Goal: Information Seeking & Learning: Learn about a topic

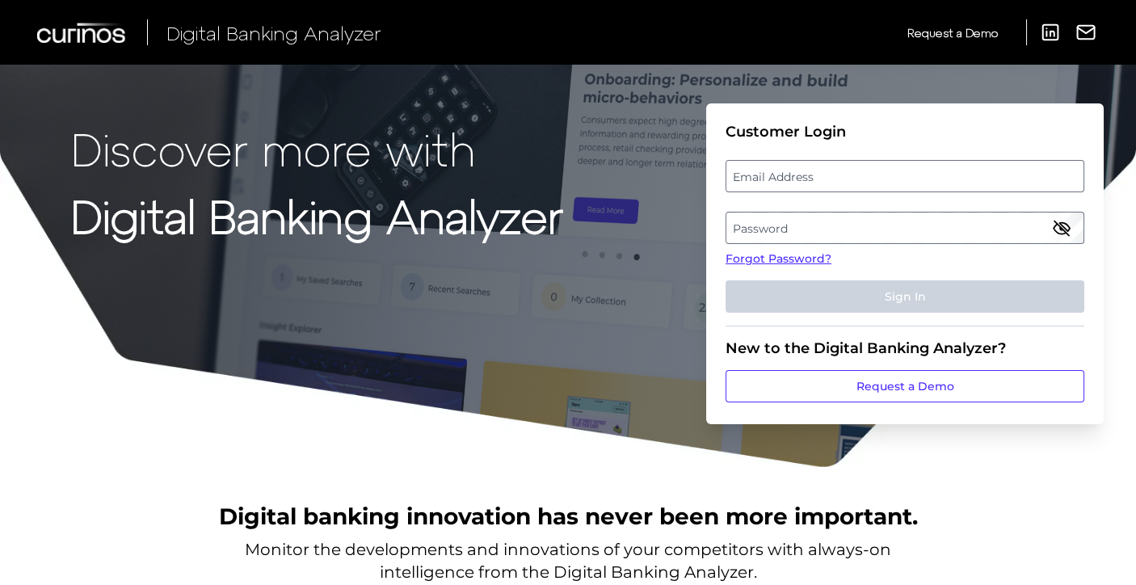
click at [744, 137] on div "Customer Login" at bounding box center [904, 132] width 359 height 18
drag, startPoint x: 787, startPoint y: 165, endPoint x: 795, endPoint y: 191, distance: 27.9
click at [788, 166] on label "Email Address" at bounding box center [904, 176] width 356 height 29
click at [788, 166] on input "email" at bounding box center [904, 176] width 359 height 32
type input "[EMAIL_ADDRESS][DOMAIN_NAME]"
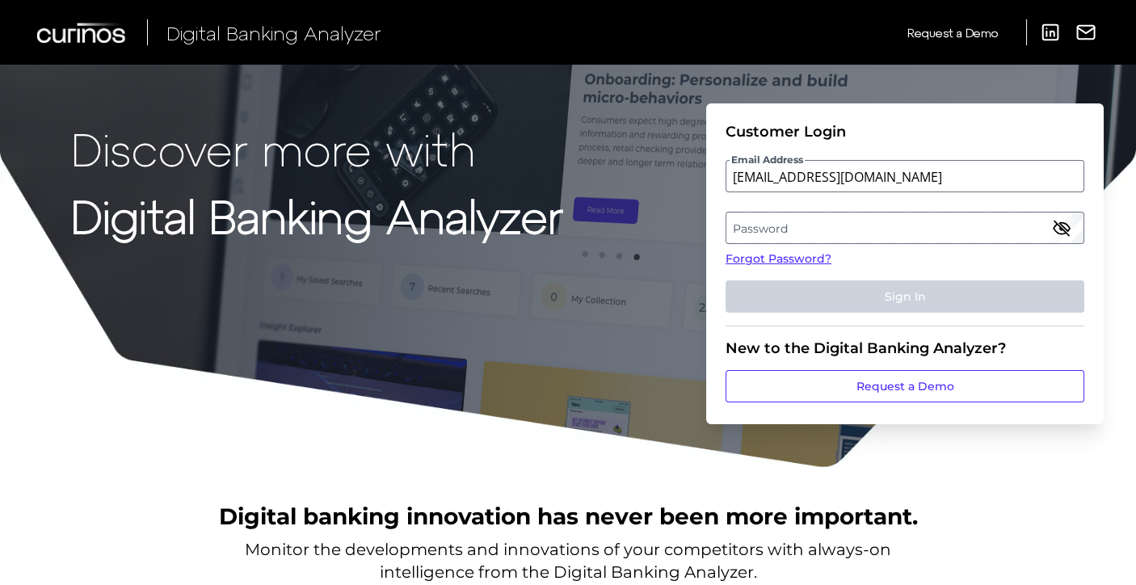
click at [830, 224] on label "Password" at bounding box center [904, 227] width 356 height 29
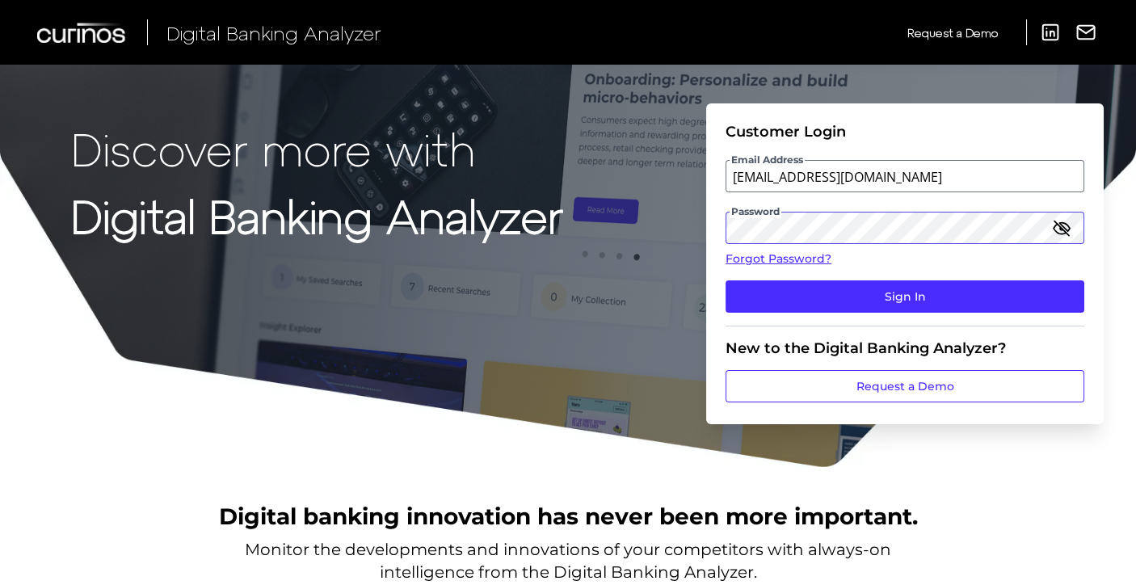
click at [725, 280] on button "Sign In" at bounding box center [904, 296] width 359 height 32
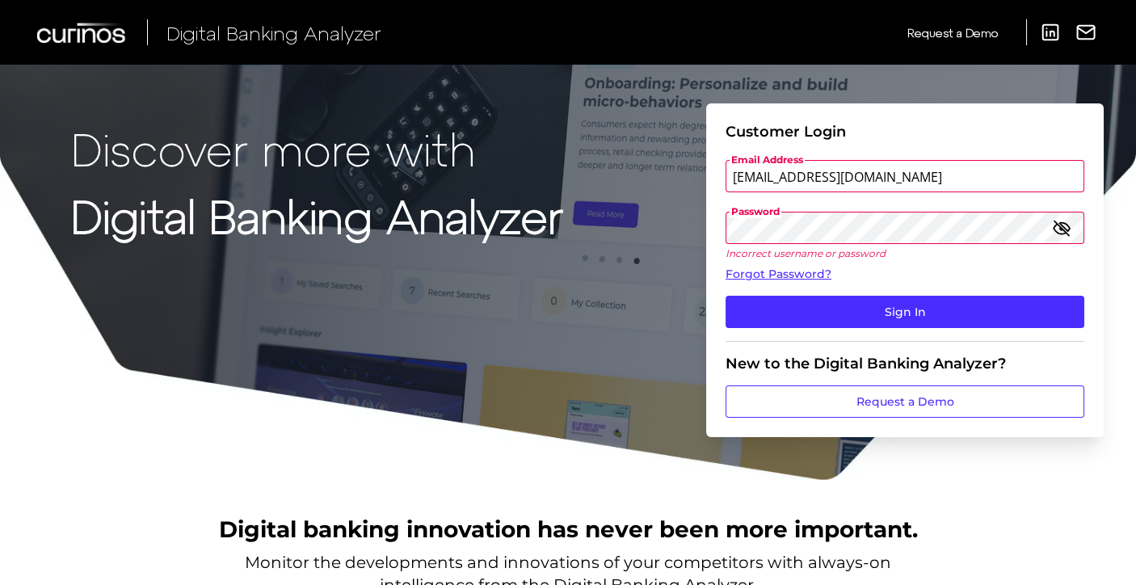
click at [1020, 230] on icon "button" at bounding box center [1061, 227] width 16 height 11
click at [725, 296] on button "Sign In" at bounding box center [904, 312] width 359 height 32
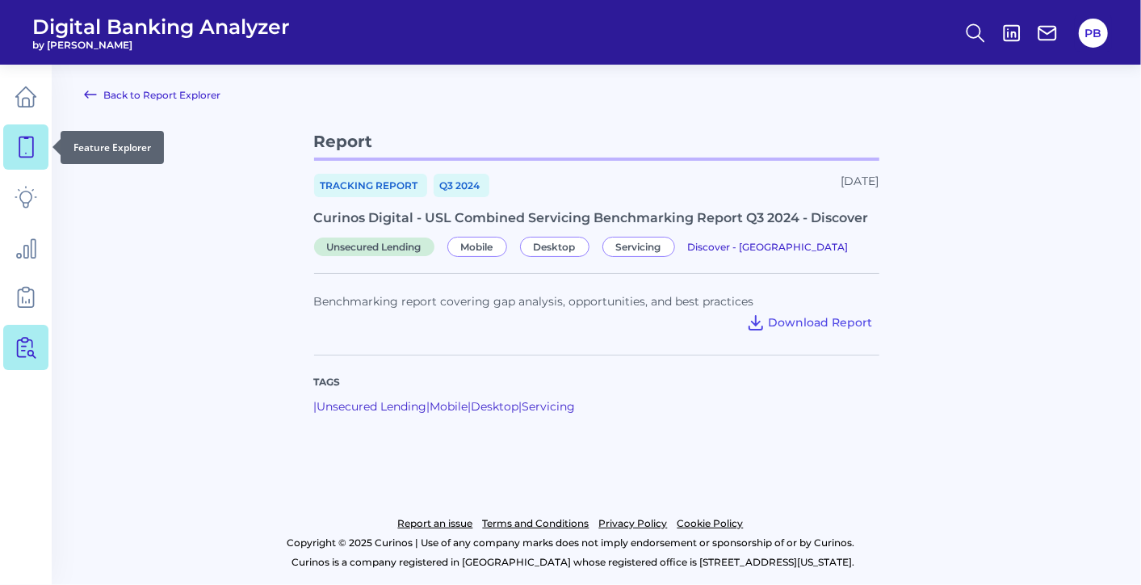
click at [31, 147] on icon at bounding box center [26, 147] width 23 height 23
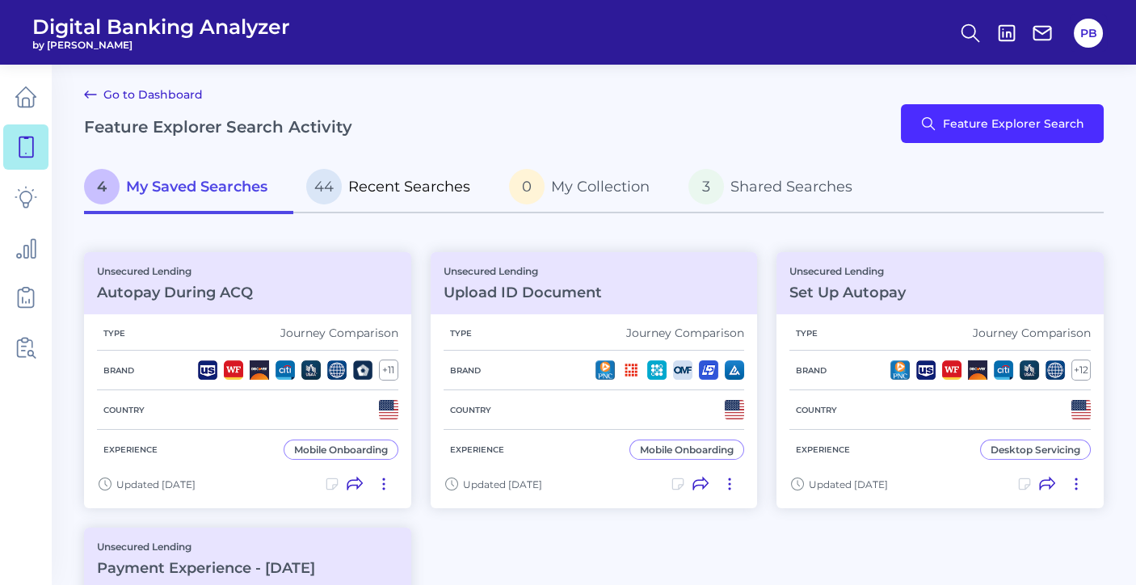
click at [391, 173] on p "44 Recent Searches" at bounding box center [388, 187] width 164 height 36
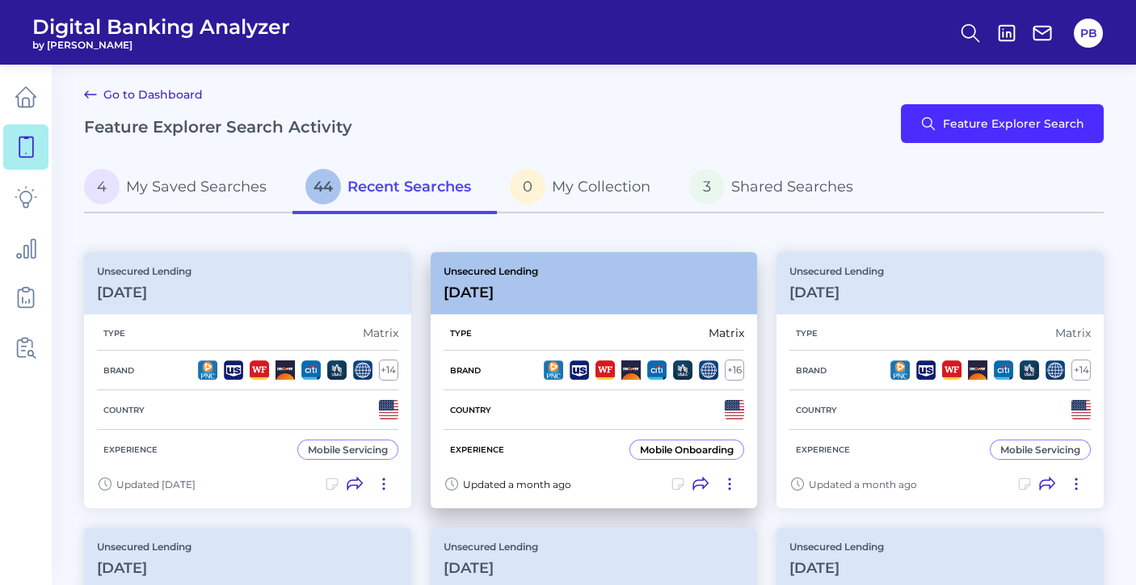
click at [501, 272] on p "Unsecured Lending" at bounding box center [490, 271] width 95 height 12
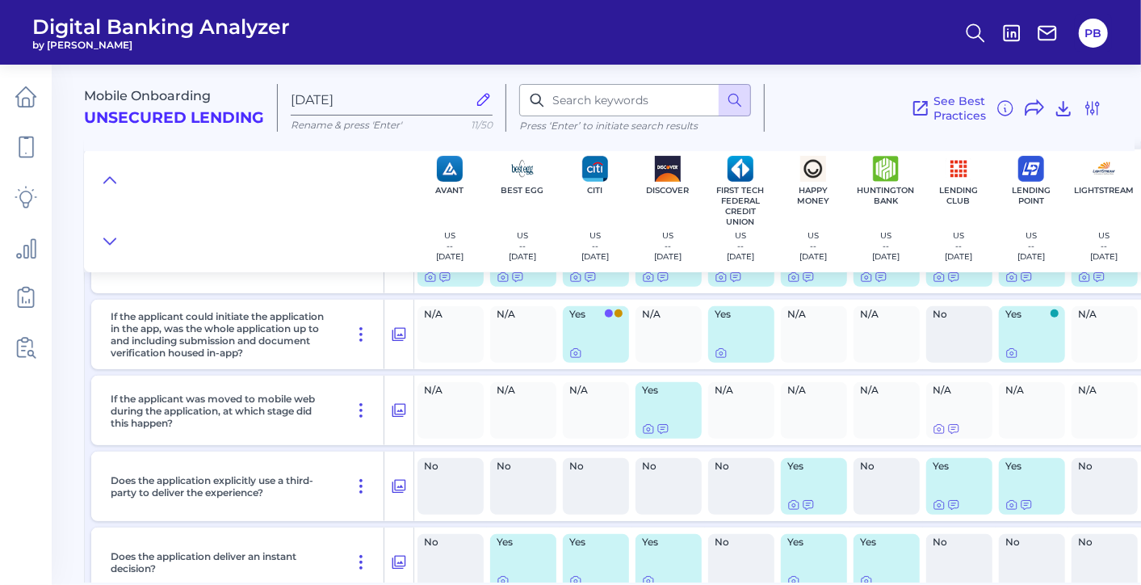
scroll to position [359, 0]
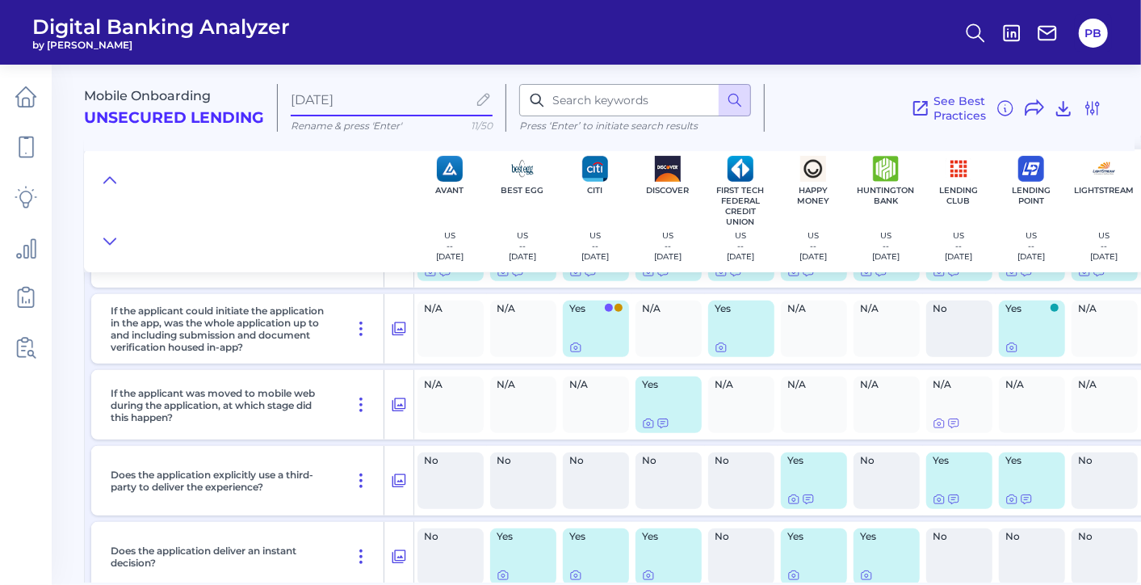
click at [400, 103] on input "[DATE]" at bounding box center [379, 99] width 176 height 15
click at [588, 98] on input at bounding box center [635, 100] width 232 height 32
click at [660, 95] on input at bounding box center [635, 100] width 232 height 32
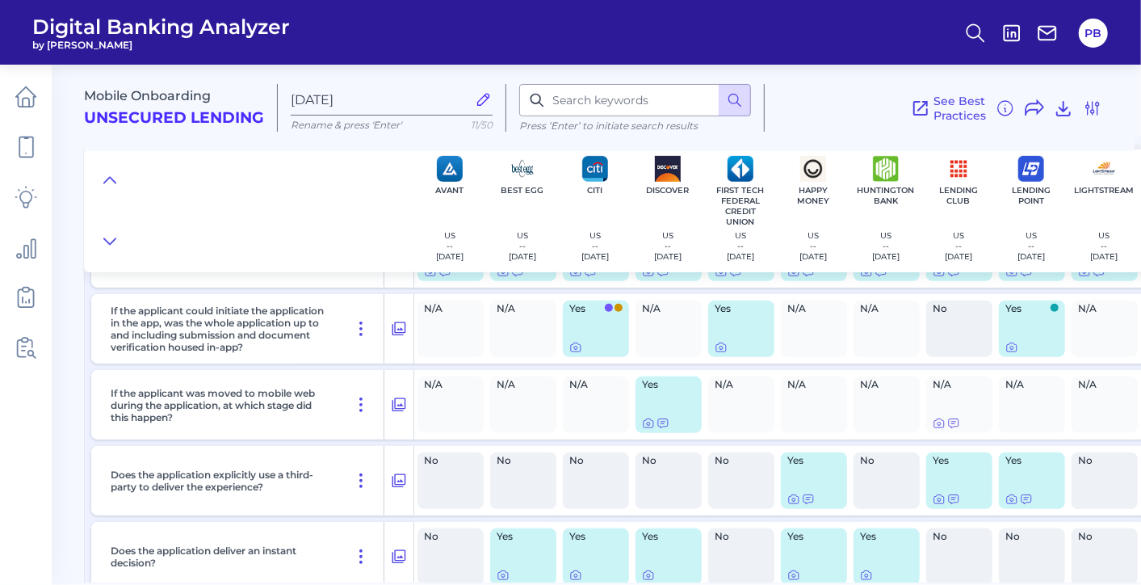
click at [480, 103] on icon at bounding box center [484, 99] width 18 height 18
click at [467, 103] on input "[DATE]" at bounding box center [379, 99] width 176 height 15
click at [548, 99] on input at bounding box center [635, 100] width 232 height 32
click at [574, 115] on input at bounding box center [635, 100] width 232 height 32
click at [582, 111] on input at bounding box center [635, 100] width 232 height 32
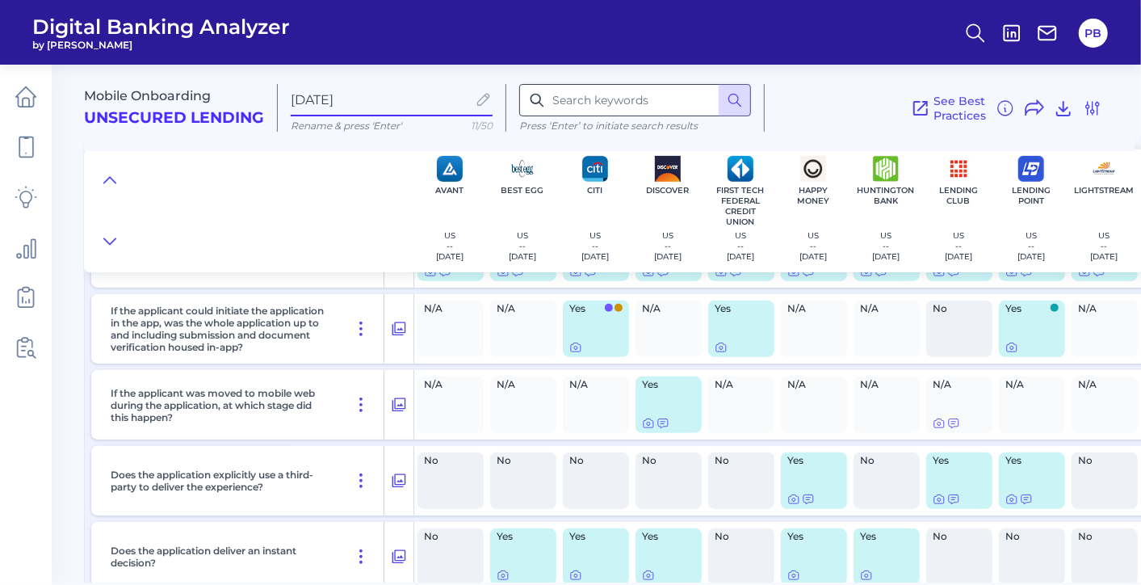
type input "[DATE]"
click at [590, 95] on input at bounding box center [635, 100] width 232 height 32
type input "fee"
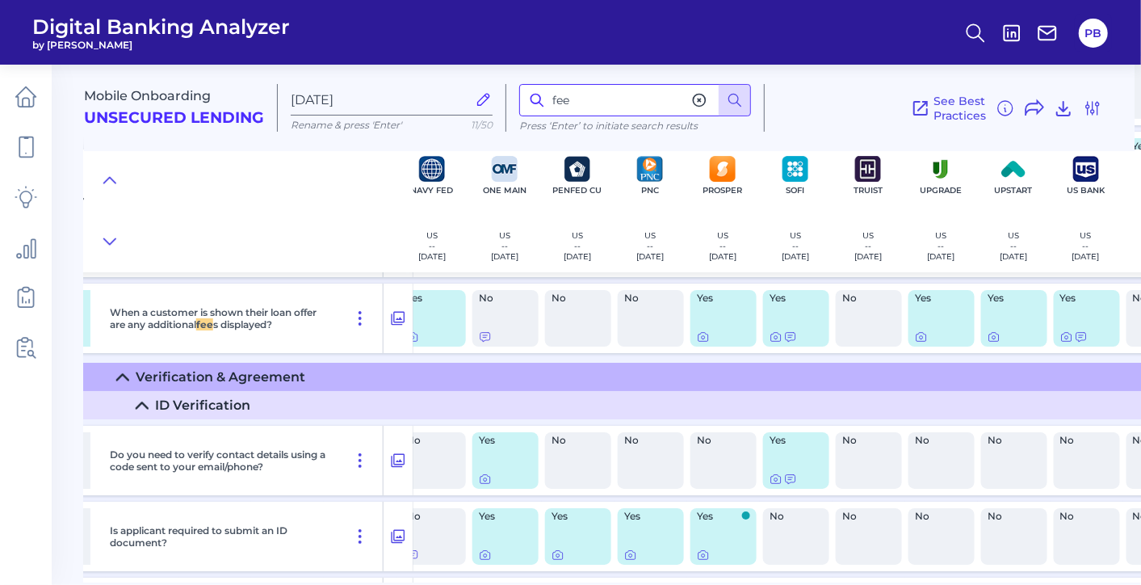
scroll to position [10036, 783]
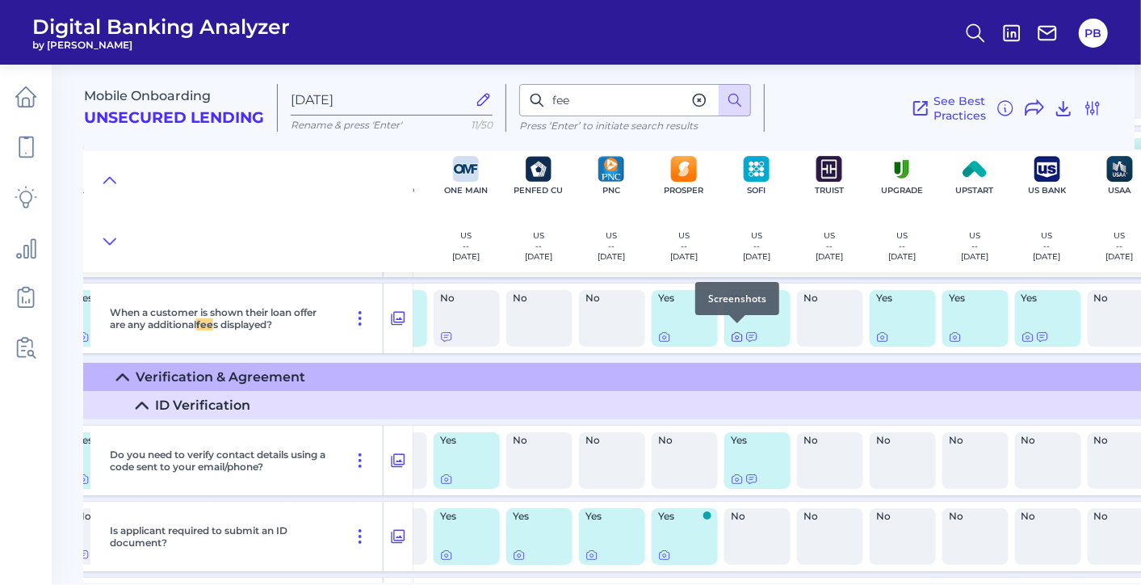
click at [737, 332] on icon at bounding box center [737, 336] width 13 height 13
click at [751, 334] on icon at bounding box center [752, 336] width 13 height 13
click at [736, 334] on icon at bounding box center [737, 336] width 13 height 13
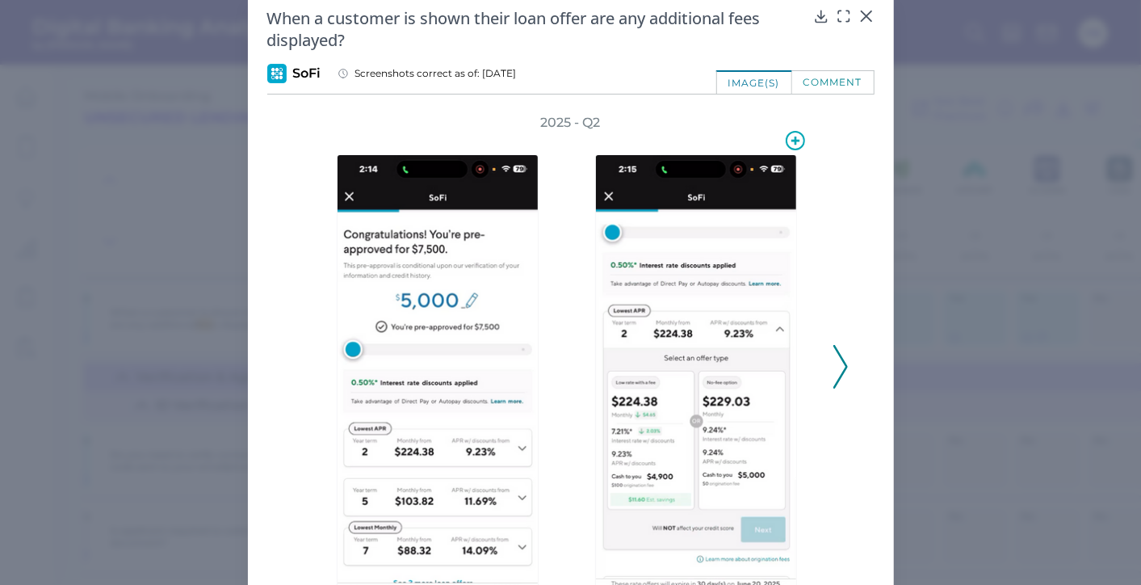
scroll to position [90, 0]
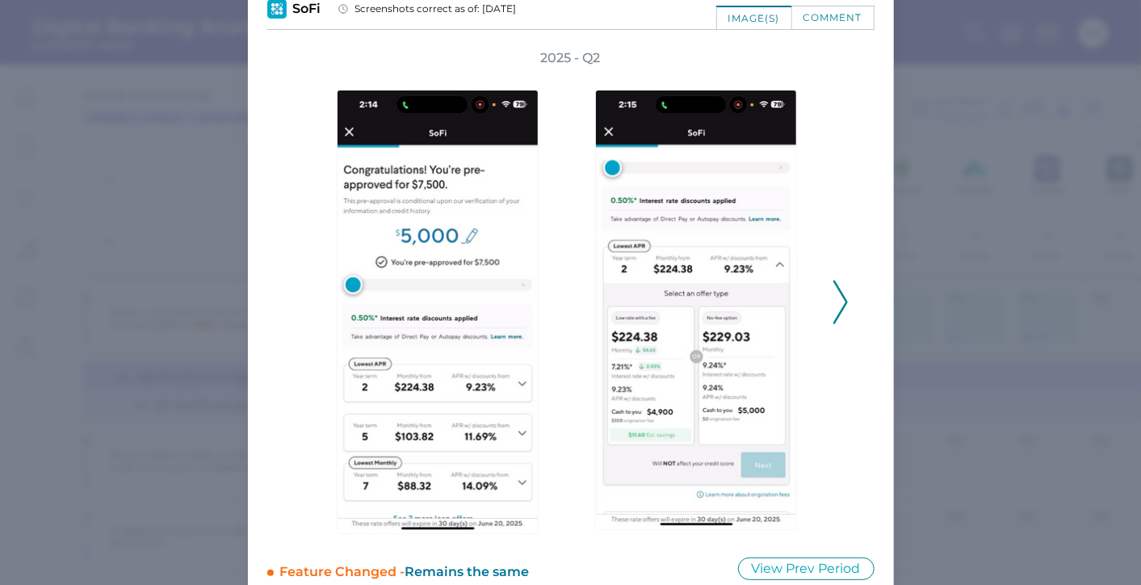
click at [834, 297] on icon at bounding box center [841, 302] width 15 height 44
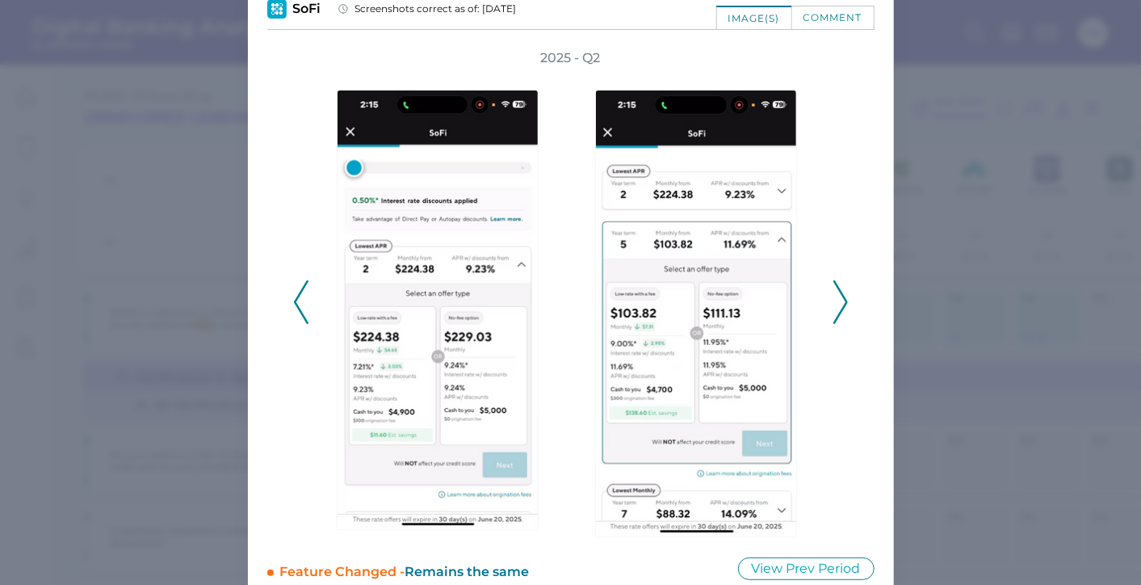
click at [834, 297] on icon at bounding box center [841, 302] width 15 height 44
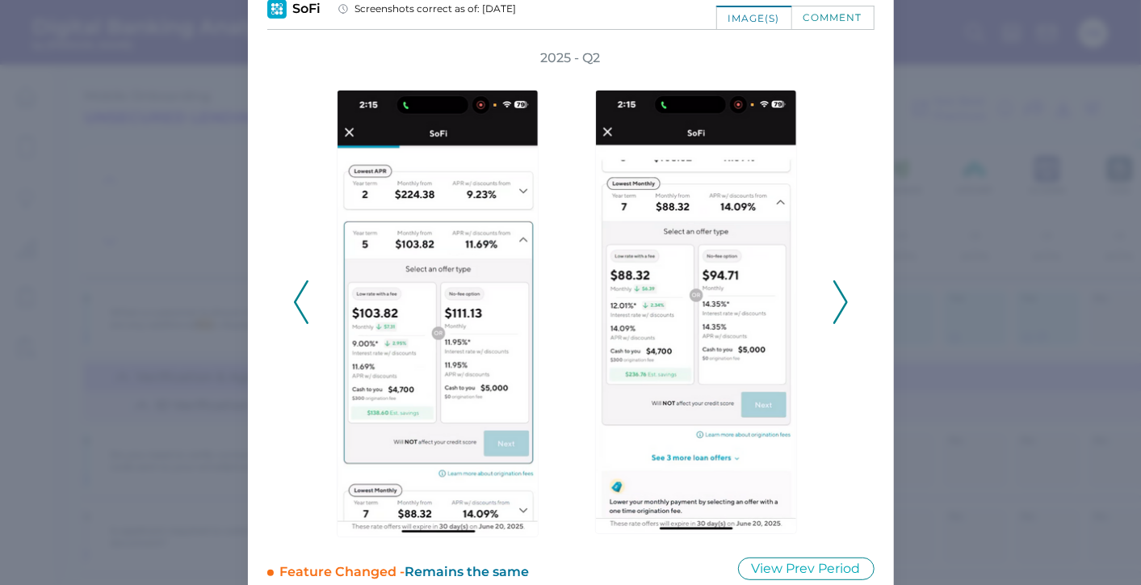
click at [834, 297] on icon at bounding box center [841, 302] width 15 height 44
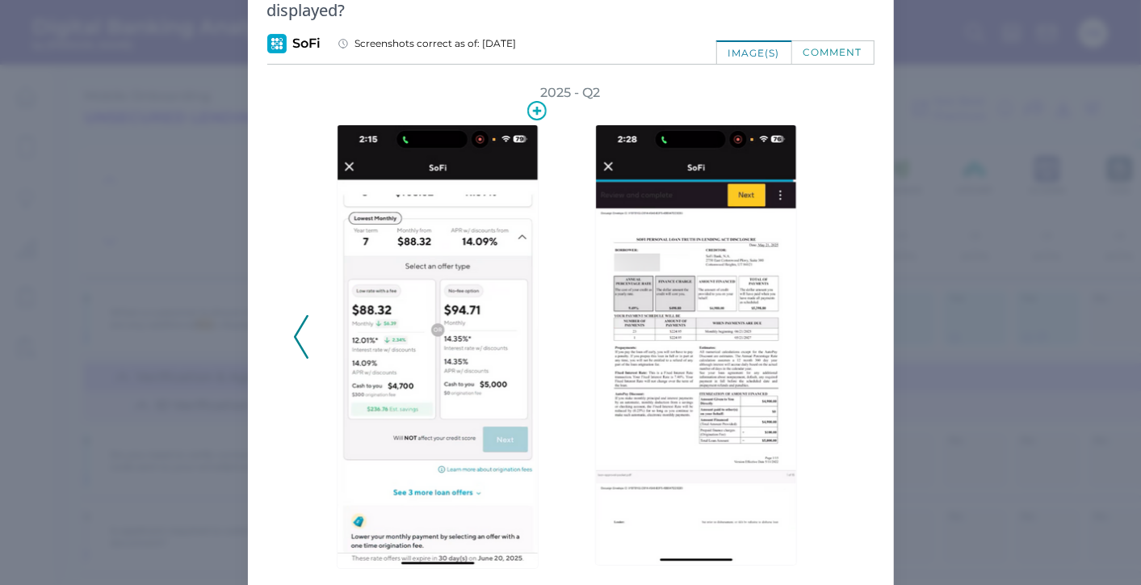
scroll to position [27, 0]
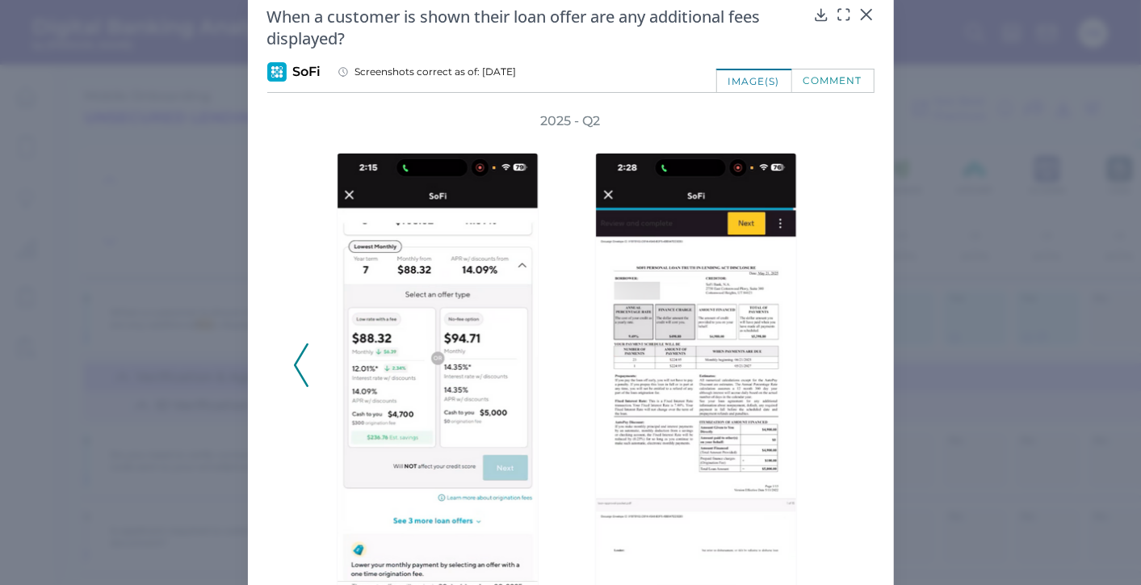
click at [304, 351] on icon at bounding box center [301, 365] width 15 height 44
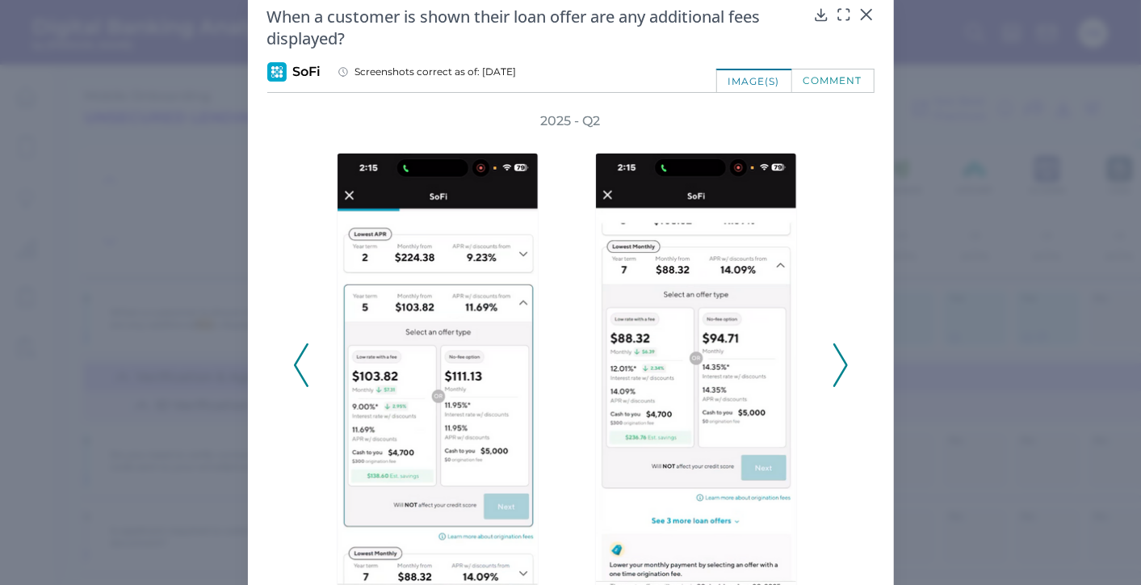
click at [304, 351] on icon at bounding box center [301, 365] width 15 height 44
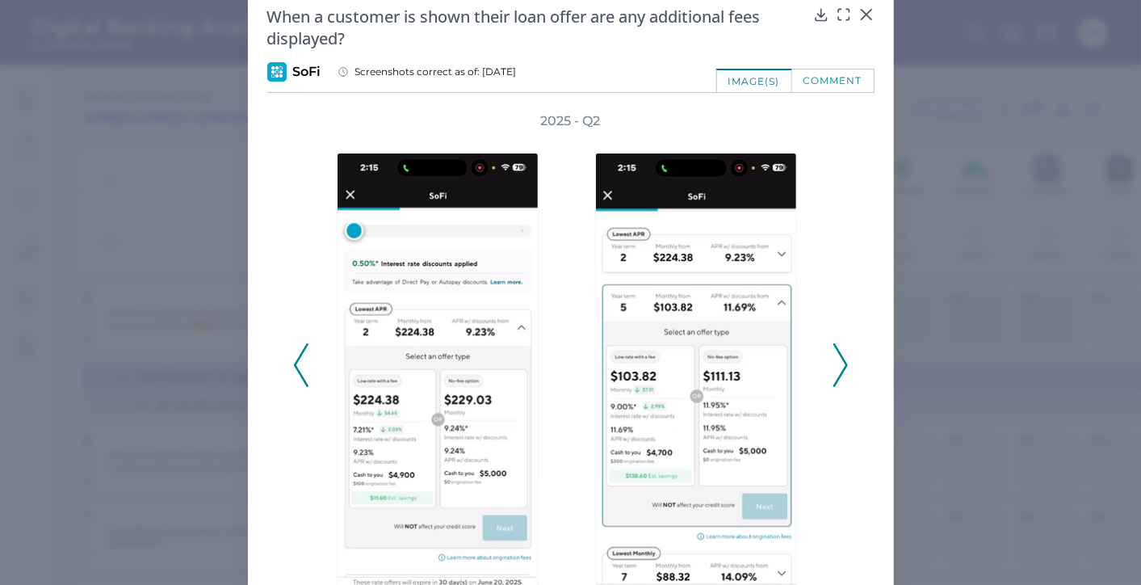
click at [304, 351] on icon at bounding box center [301, 365] width 15 height 44
click at [302, 350] on icon at bounding box center [301, 365] width 15 height 44
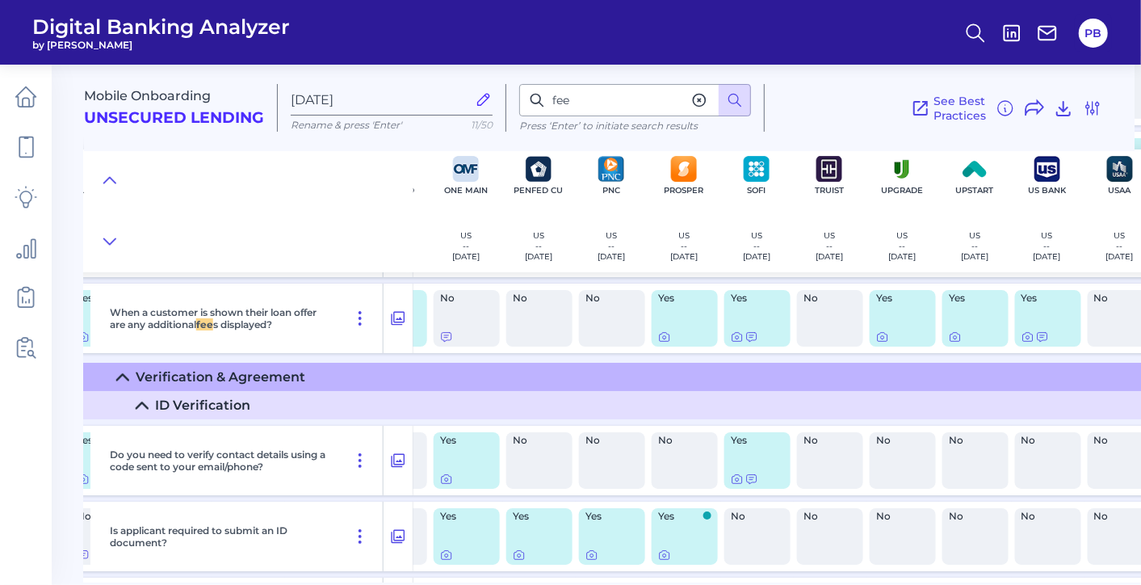
click at [325, 215] on div at bounding box center [249, 210] width 330 height 123
click at [733, 332] on icon at bounding box center [737, 336] width 13 height 13
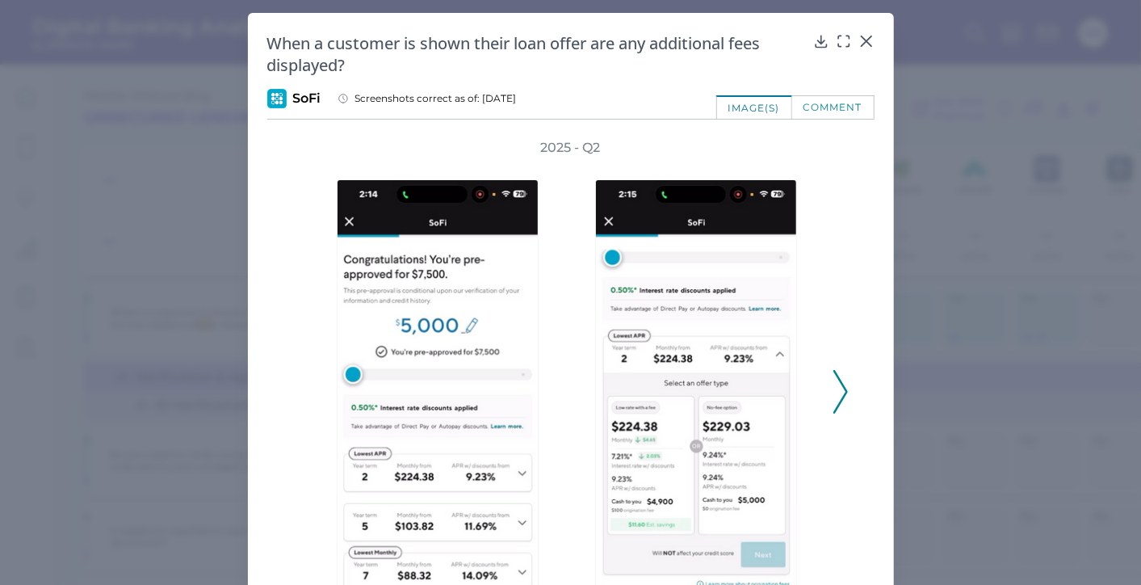
click at [845, 388] on button at bounding box center [841, 392] width 16 height 44
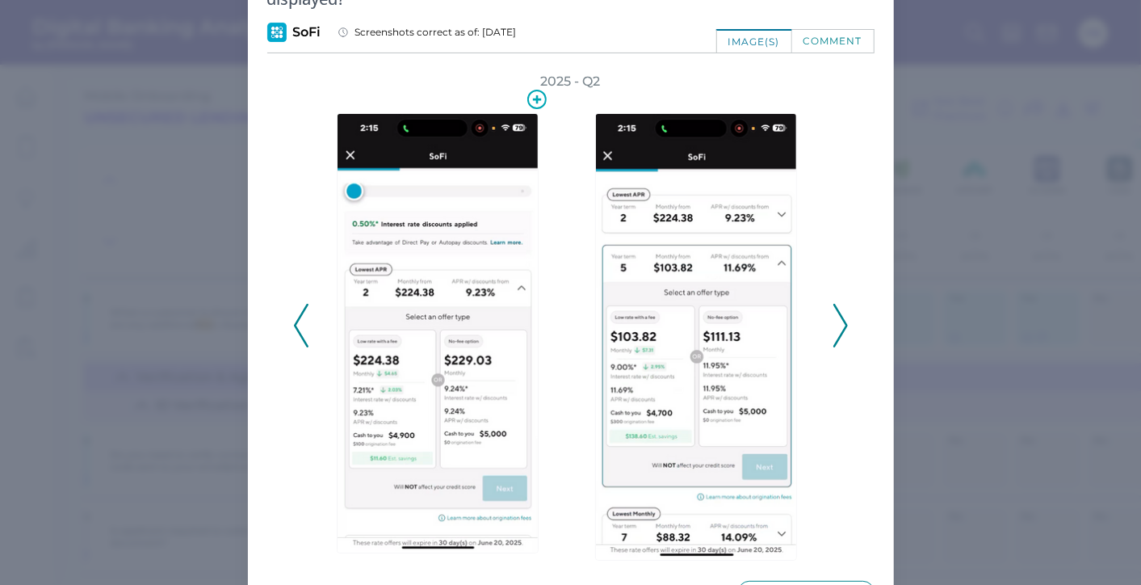
scroll to position [90, 0]
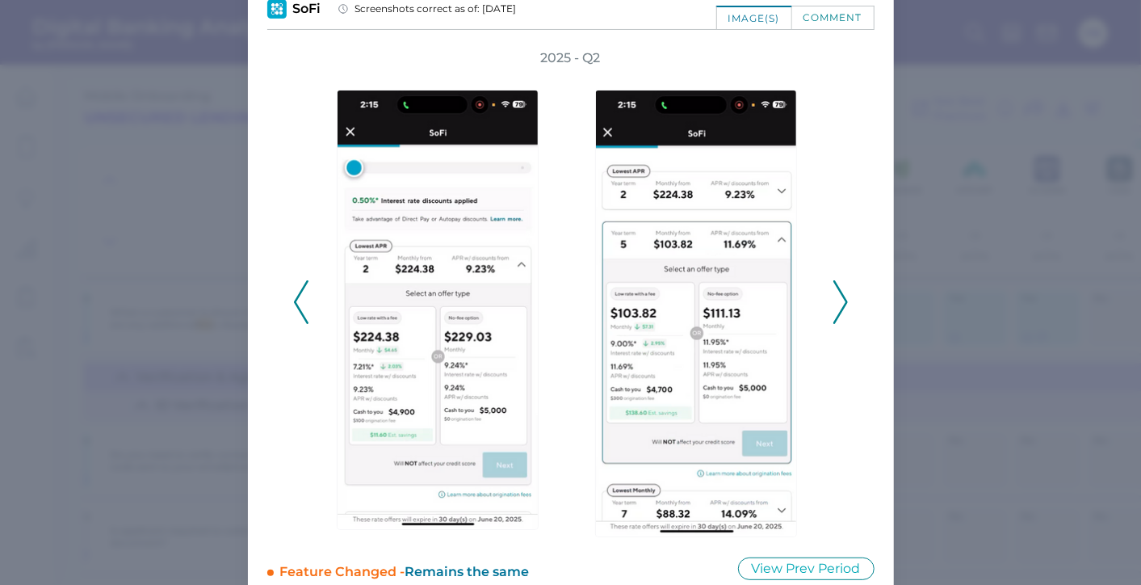
click at [842, 314] on icon at bounding box center [841, 302] width 15 height 44
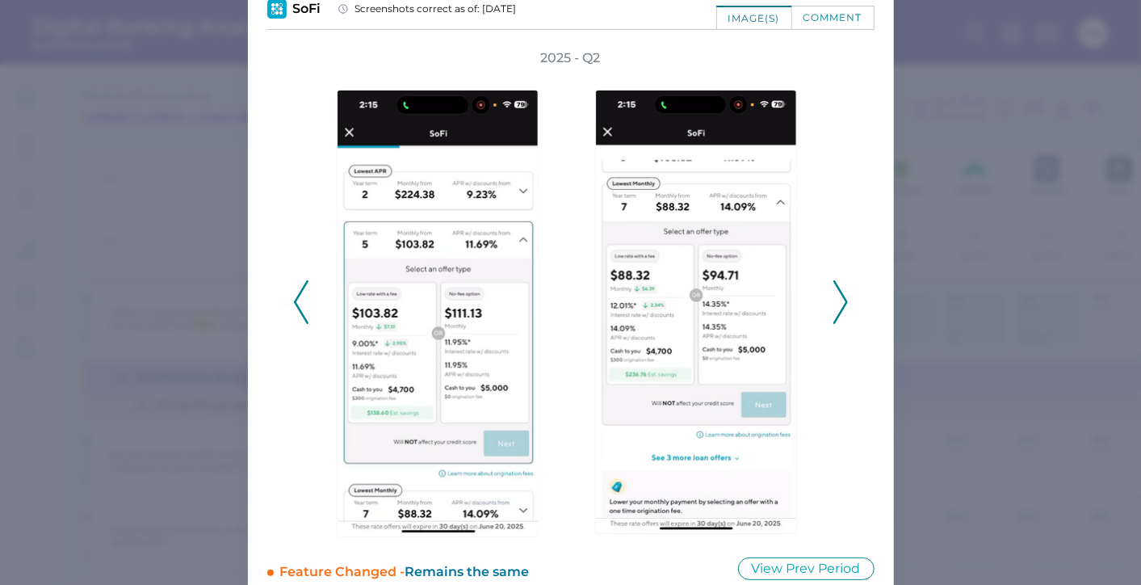
click at [842, 314] on icon at bounding box center [841, 302] width 15 height 44
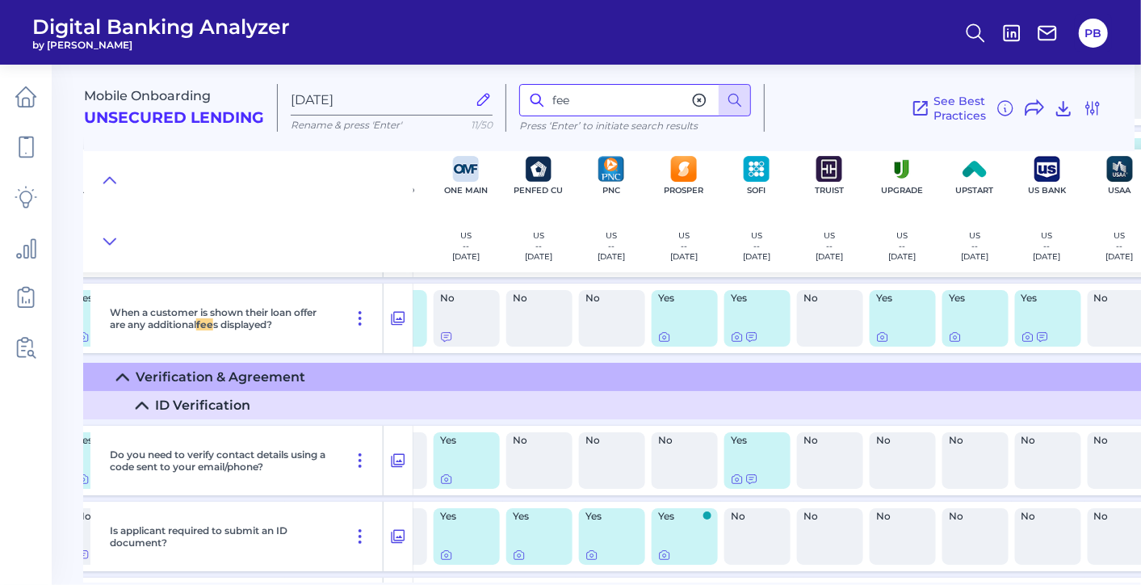
click at [637, 103] on input "fee" at bounding box center [635, 100] width 232 height 32
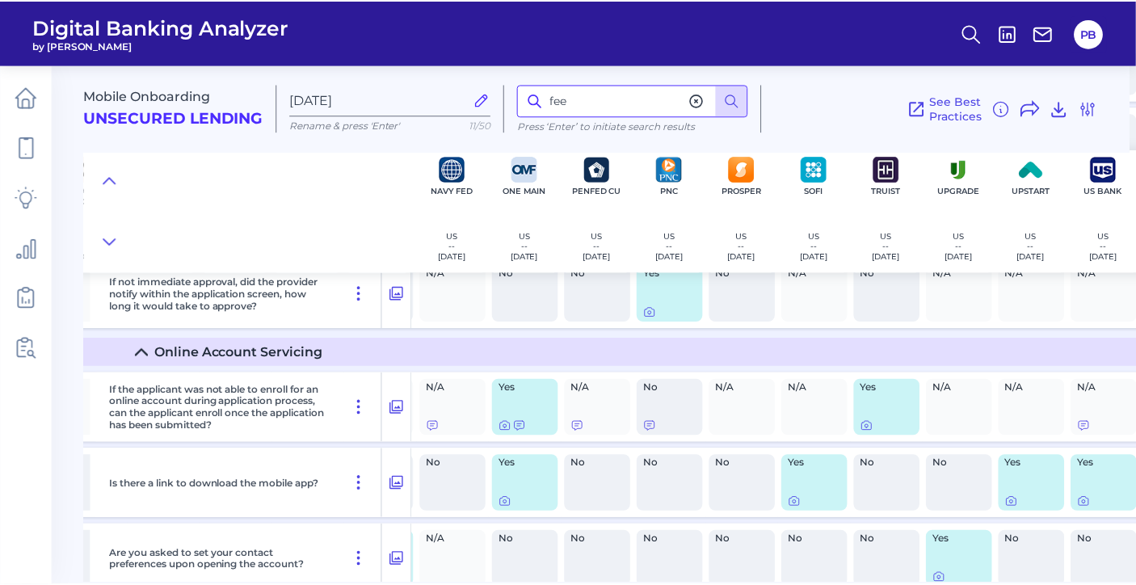
scroll to position [13177, 723]
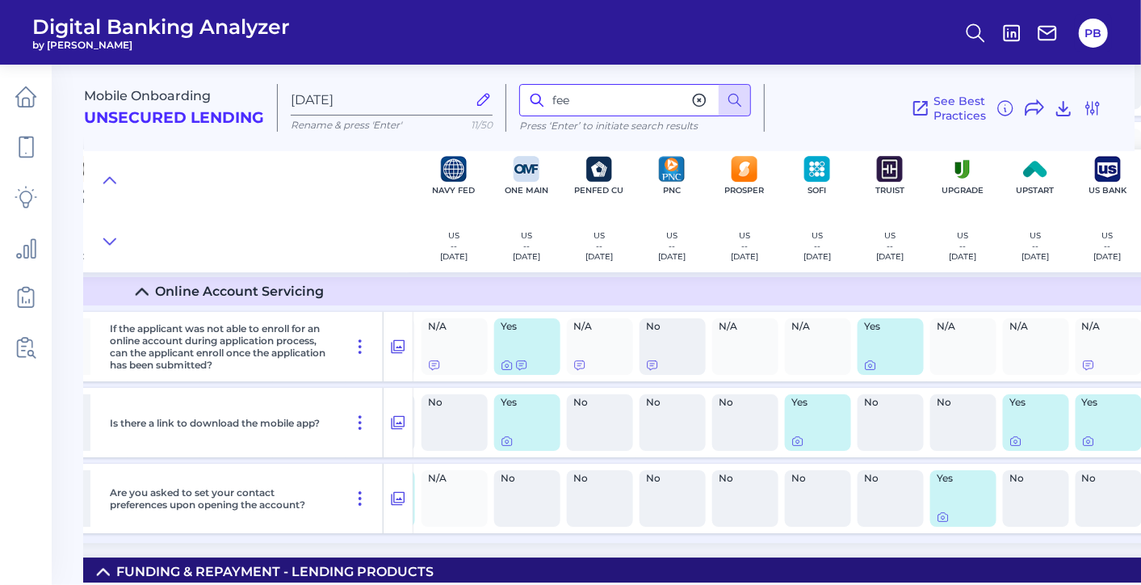
click at [645, 106] on input "fee" at bounding box center [635, 100] width 232 height 32
click at [18, 96] on icon at bounding box center [26, 97] width 20 height 20
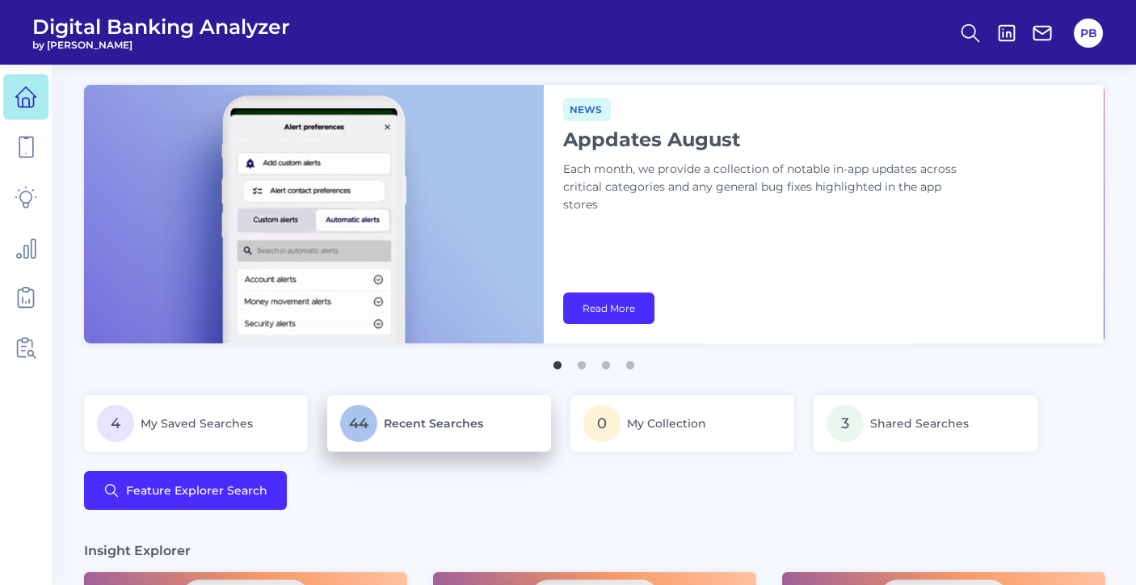
click at [498, 399] on link "44 Recent Searches" at bounding box center [439, 423] width 224 height 57
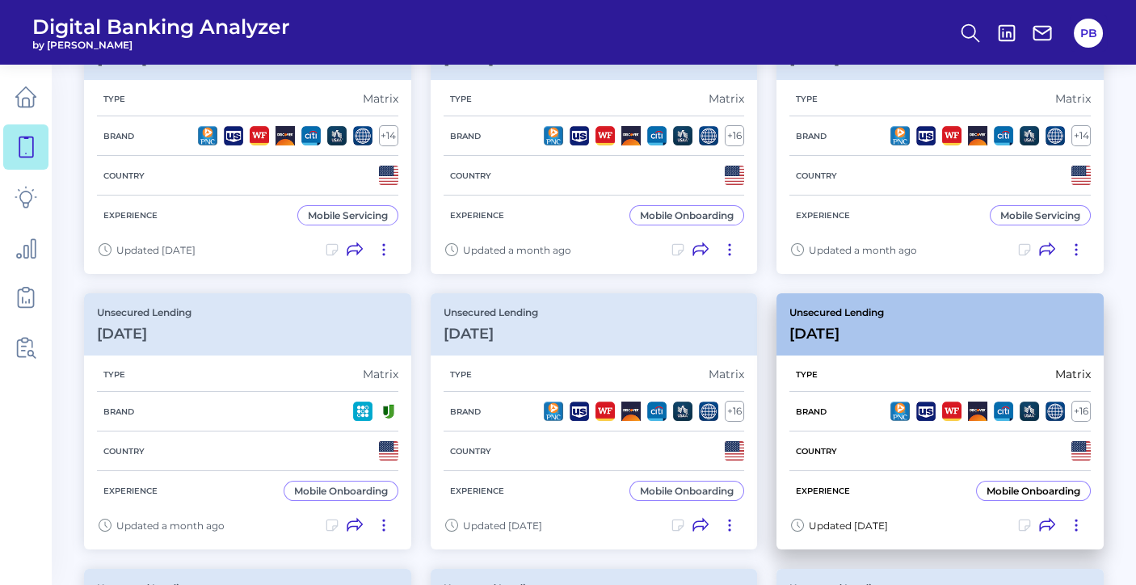
scroll to position [269, 0]
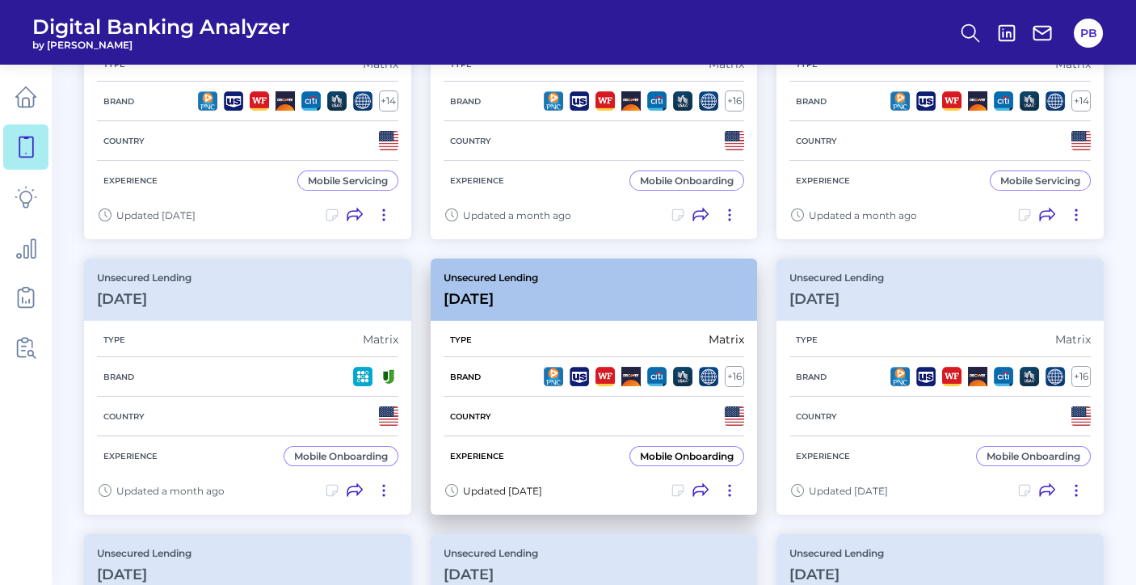
click at [638, 334] on div "Type Matrix" at bounding box center [593, 339] width 301 height 35
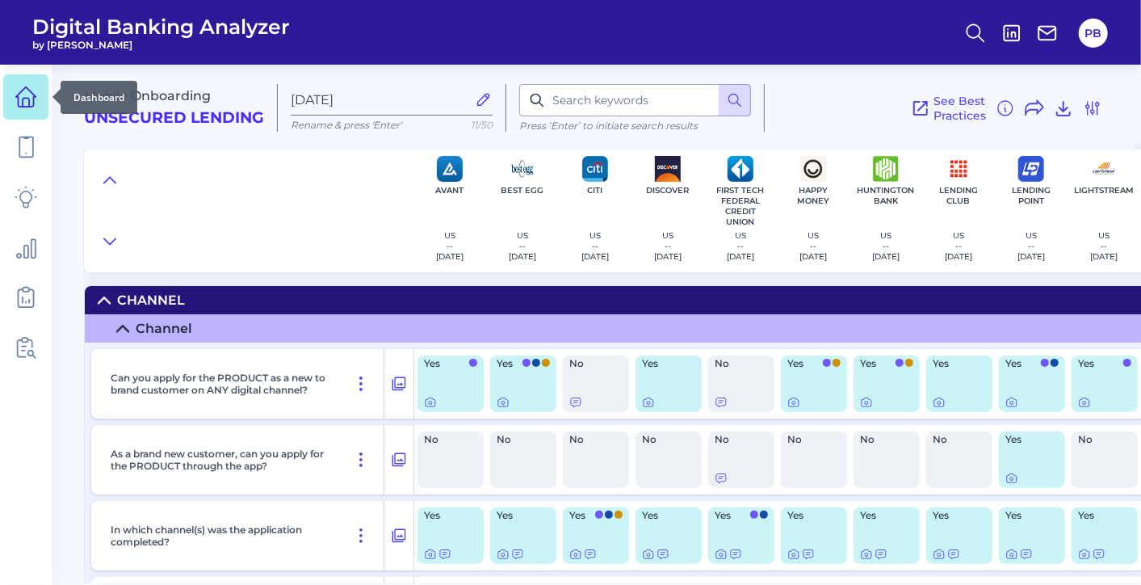
click at [32, 111] on link at bounding box center [25, 96] width 45 height 45
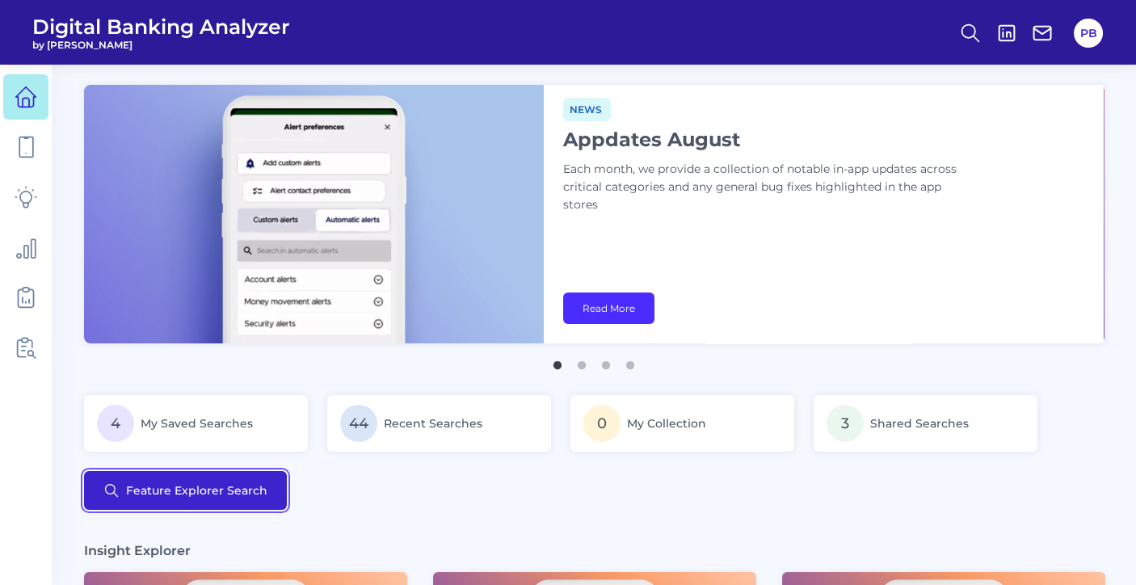
click at [221, 494] on button "Feature Explorer Search" at bounding box center [185, 490] width 203 height 39
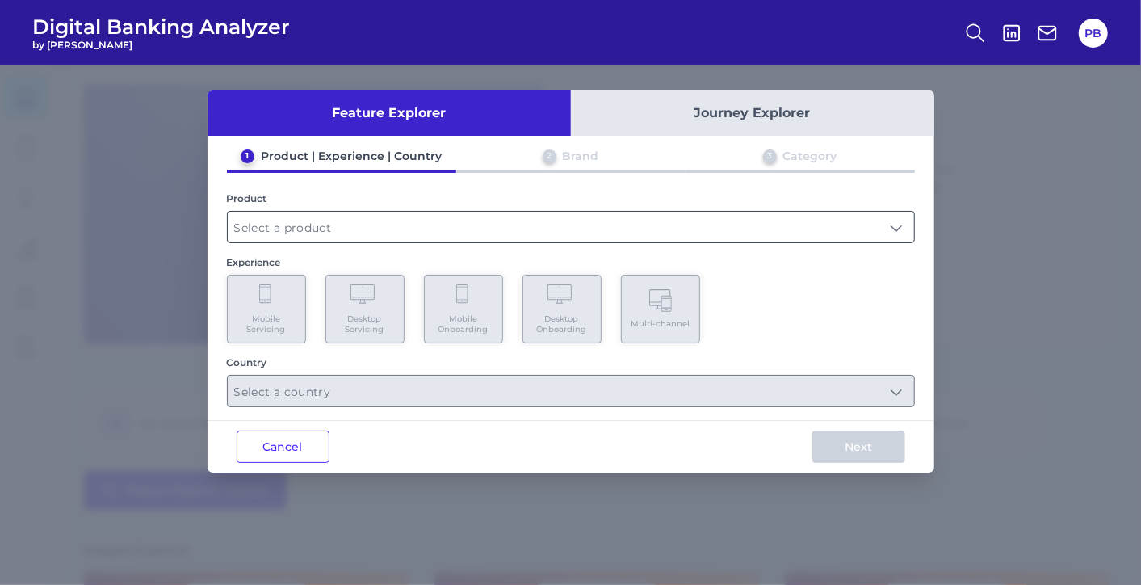
click at [310, 216] on input "text" at bounding box center [571, 227] width 687 height 31
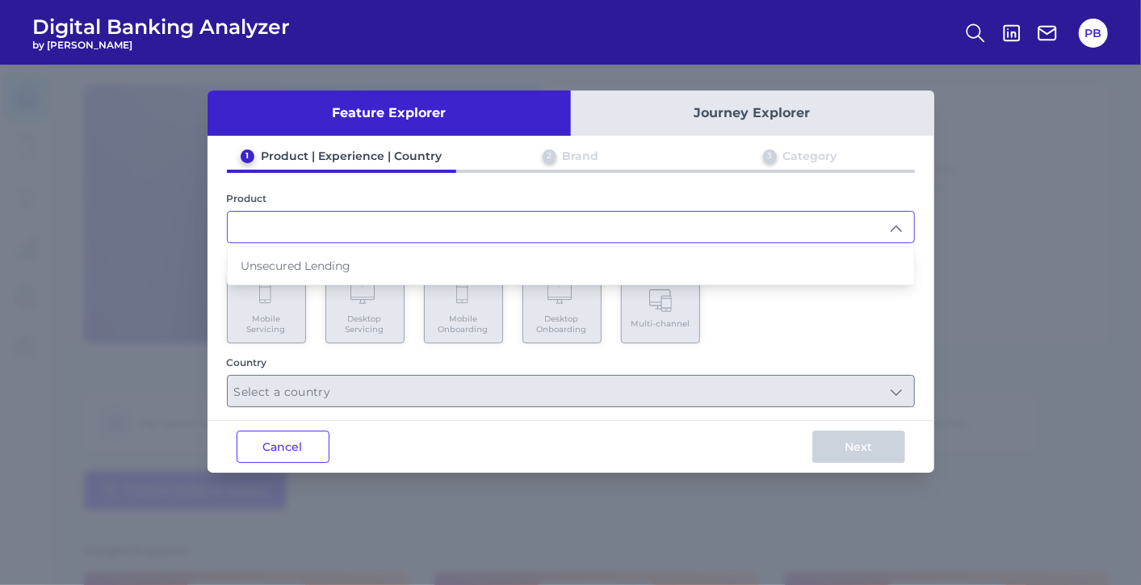
click at [305, 258] on span "Unsecured Lending" at bounding box center [296, 265] width 110 height 15
type input "Unsecured Lending"
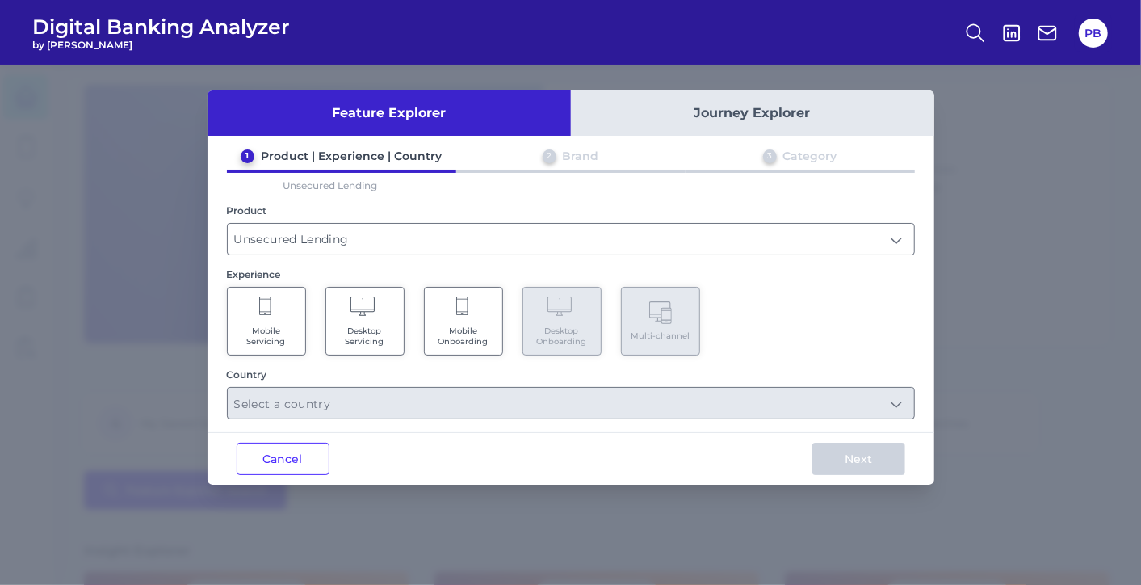
click at [502, 338] on div "Mobile Servicing Desktop Servicing Mobile Onboarding Desktop Onboarding Multi-c…" at bounding box center [571, 321] width 688 height 69
click at [494, 303] on Onboarding "Mobile Onboarding" at bounding box center [463, 321] width 79 height 69
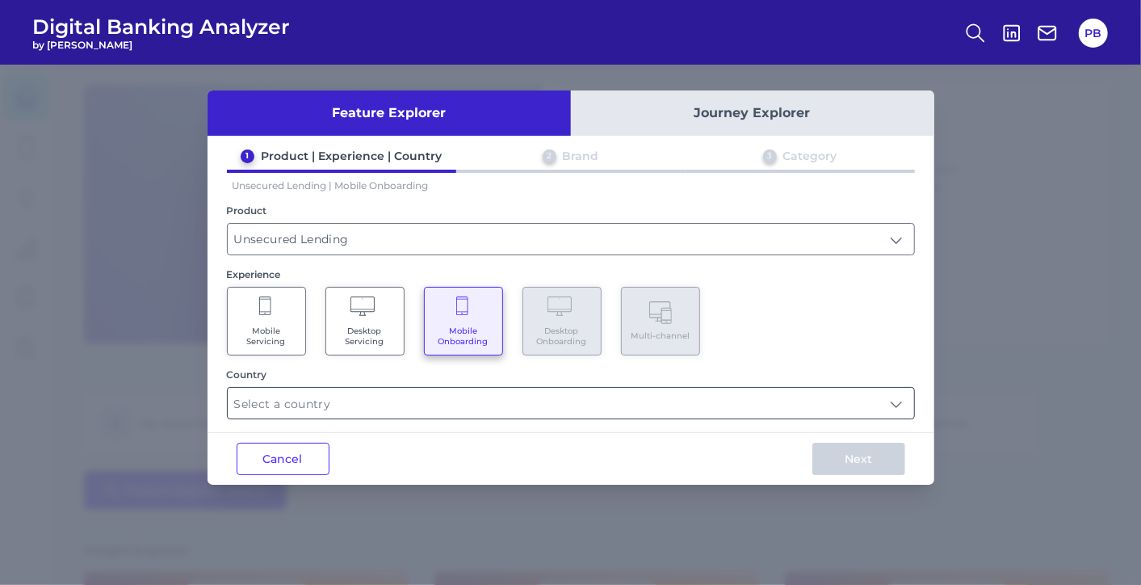
click at [508, 410] on input "text" at bounding box center [571, 403] width 687 height 31
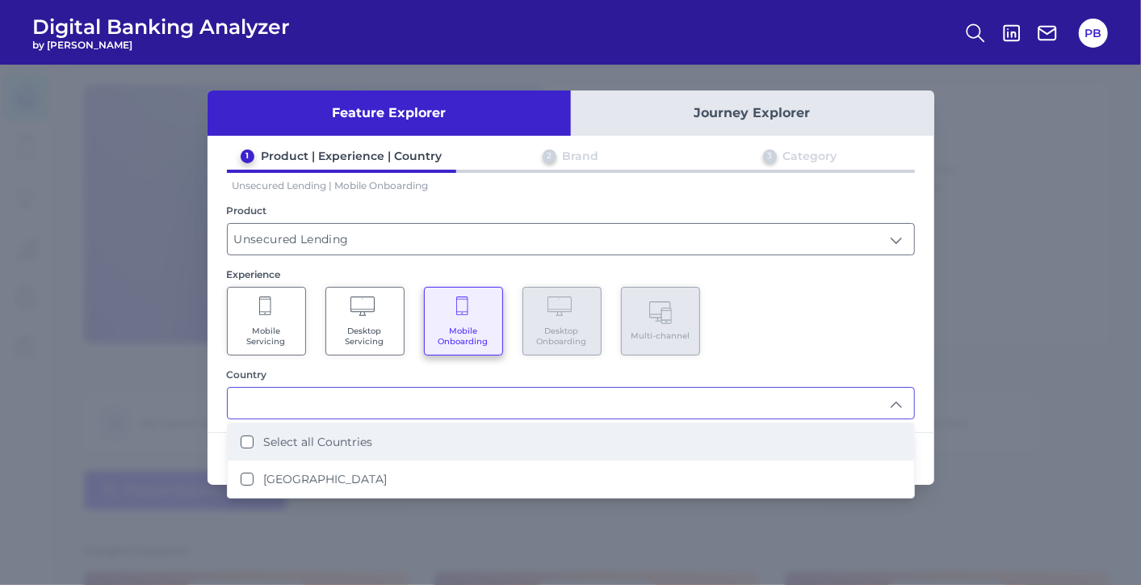
click at [374, 431] on li "Select all Countries" at bounding box center [571, 441] width 687 height 37
type input "Select all Countries"
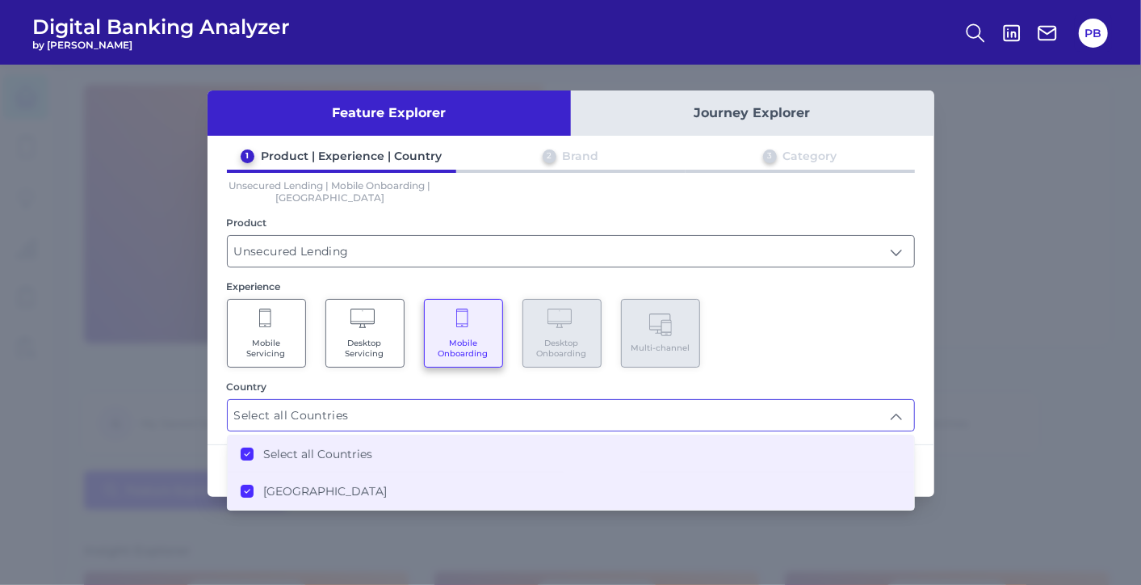
drag, startPoint x: 897, startPoint y: 390, endPoint x: 874, endPoint y: 389, distance: 23.4
click at [896, 390] on div "Country" at bounding box center [571, 386] width 688 height 12
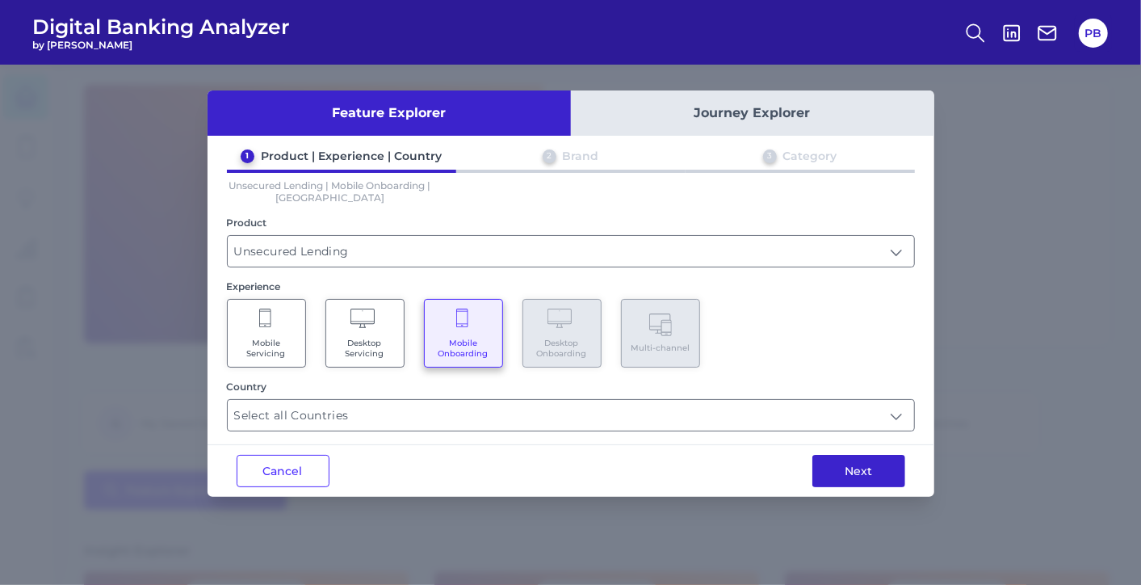
click at [858, 457] on button "Next" at bounding box center [859, 471] width 93 height 32
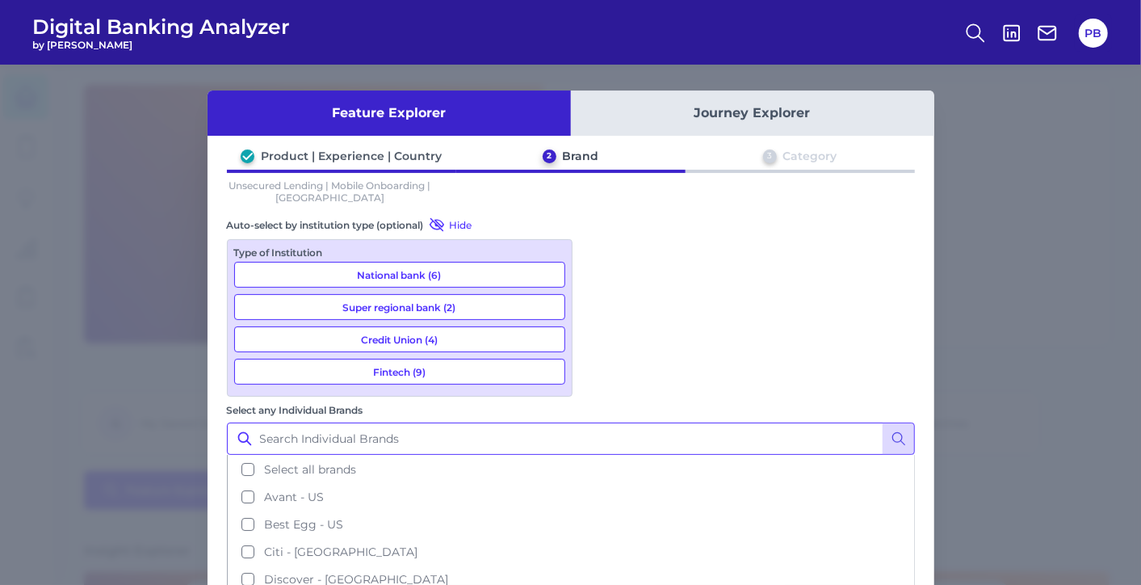
click at [645, 422] on input "Select any Individual Brands" at bounding box center [571, 438] width 688 height 32
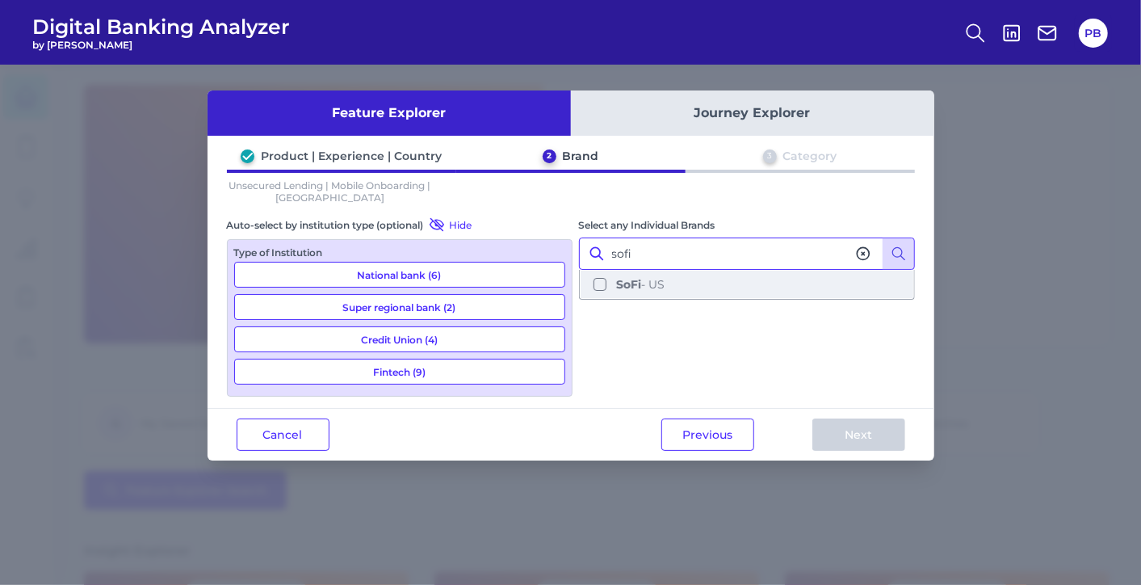
click at [599, 288] on button "SoFi - US" at bounding box center [747, 284] width 333 height 27
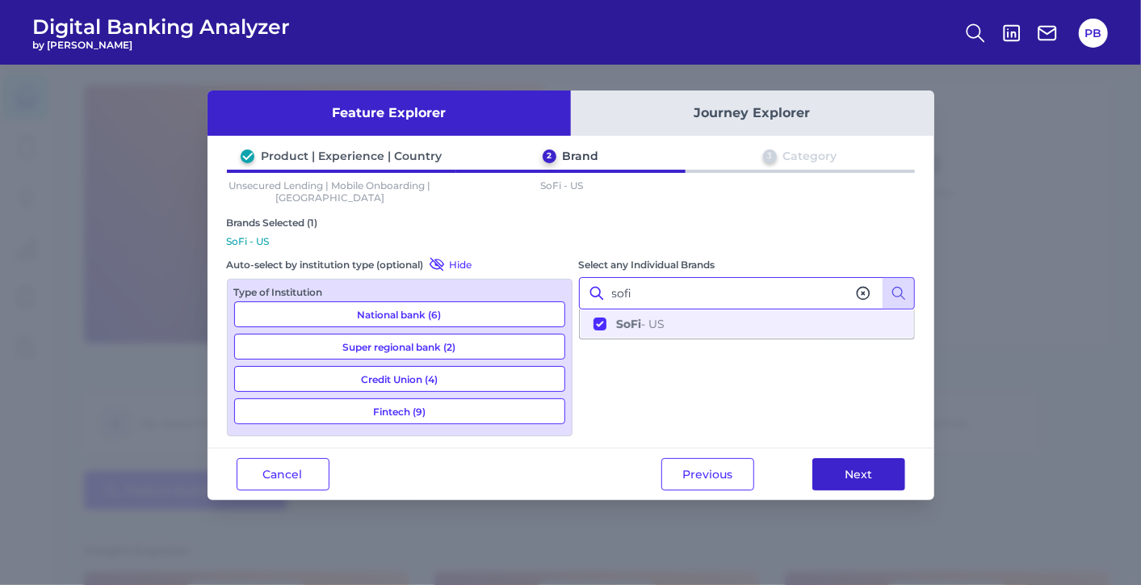
type input "sofi"
click at [859, 467] on button "Next" at bounding box center [859, 474] width 93 height 32
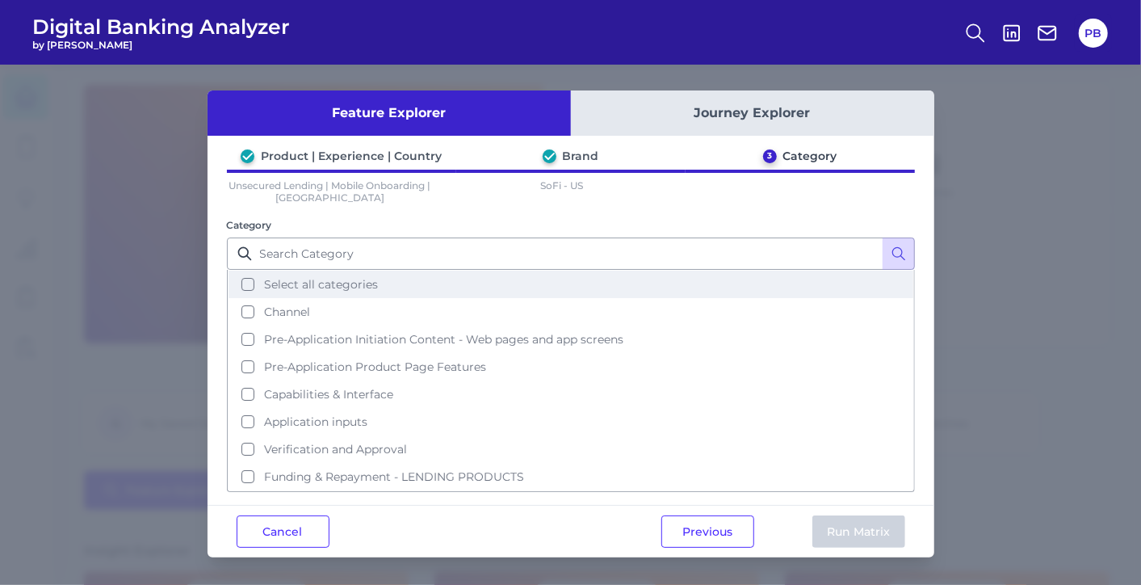
click at [258, 275] on button "Select all categories" at bounding box center [571, 284] width 685 height 27
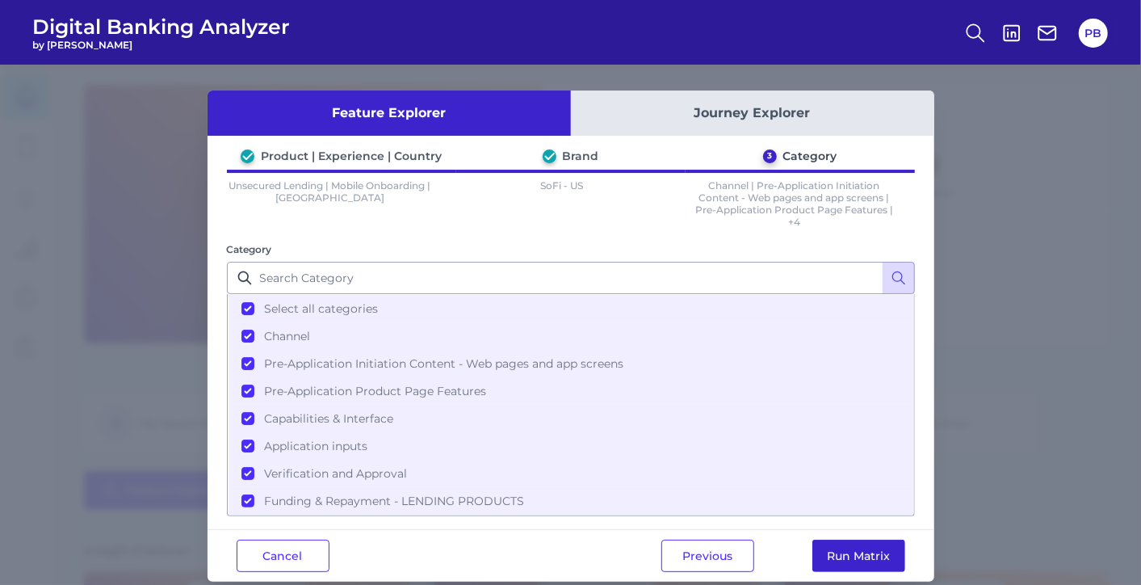
click at [855, 526] on button "Run Matrix" at bounding box center [859, 556] width 93 height 32
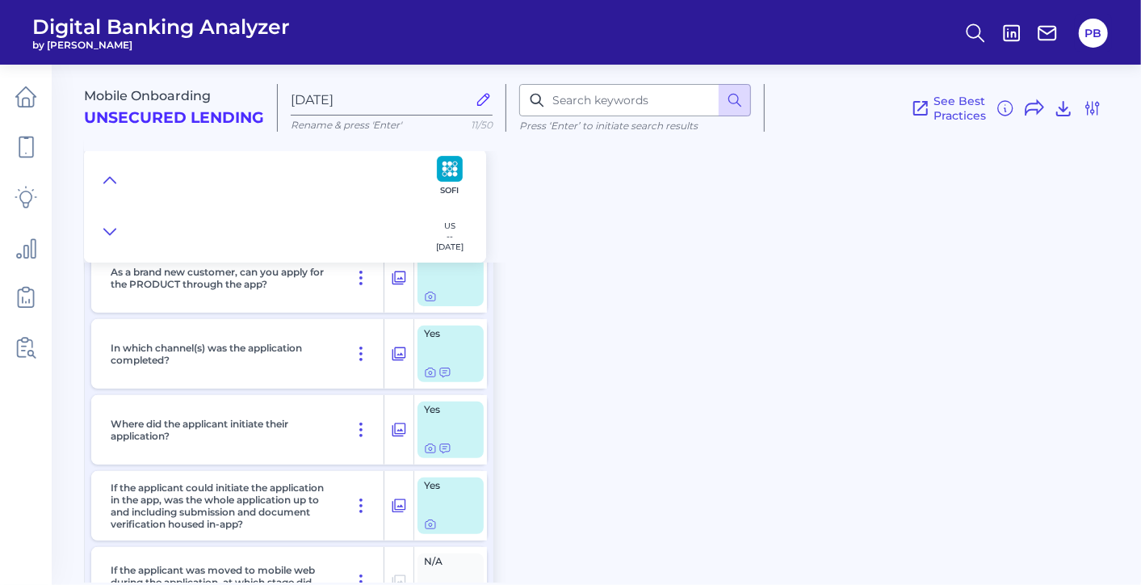
scroll to position [179, 0]
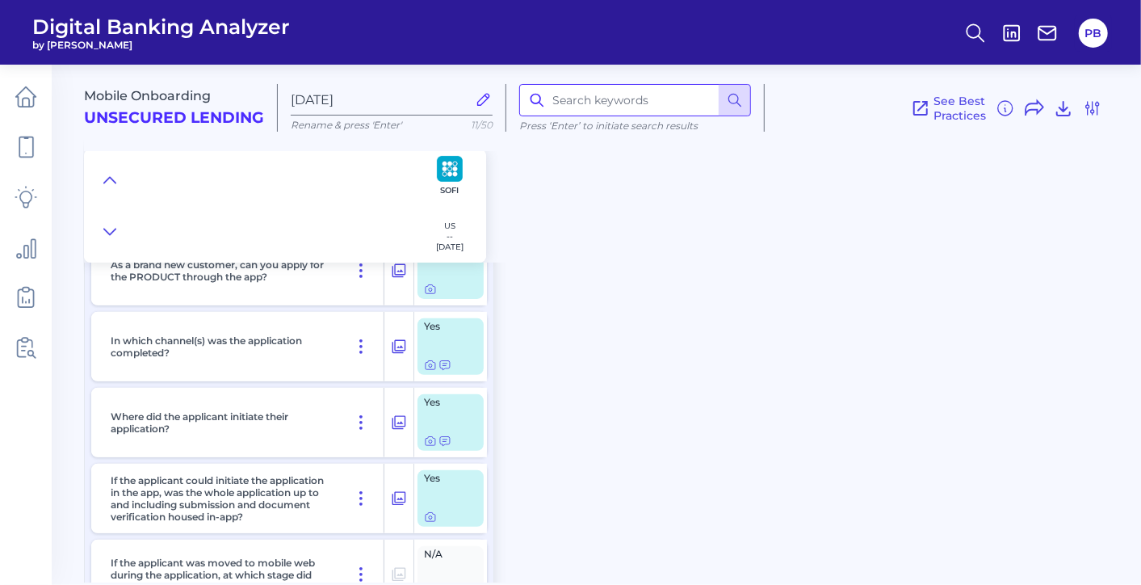
click at [625, 106] on input at bounding box center [635, 100] width 232 height 32
type input "fee"
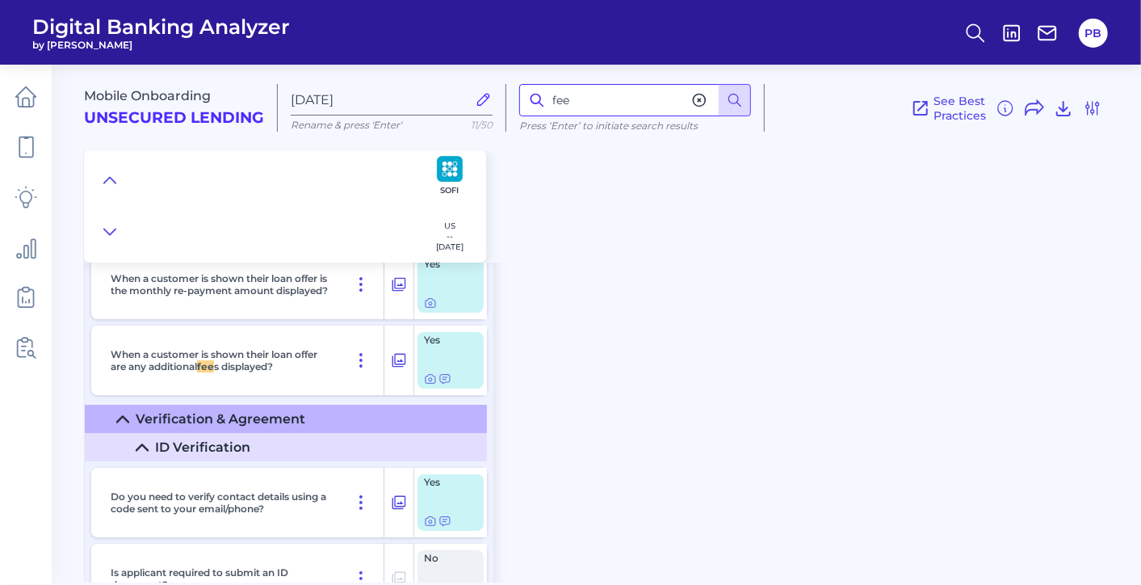
scroll to position [10043, 0]
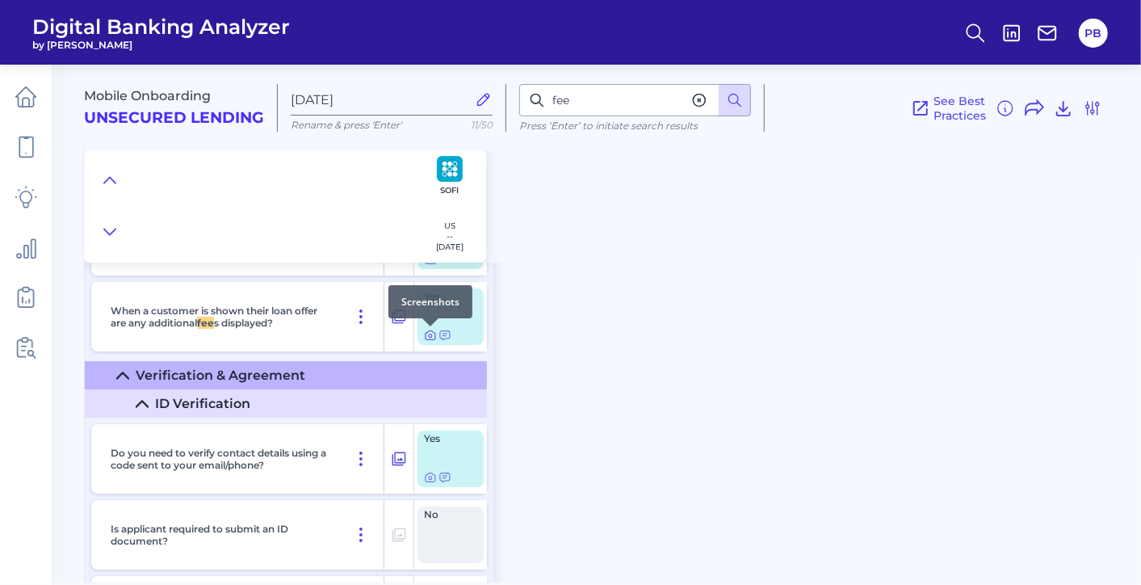
click at [431, 334] on icon at bounding box center [430, 335] width 13 height 13
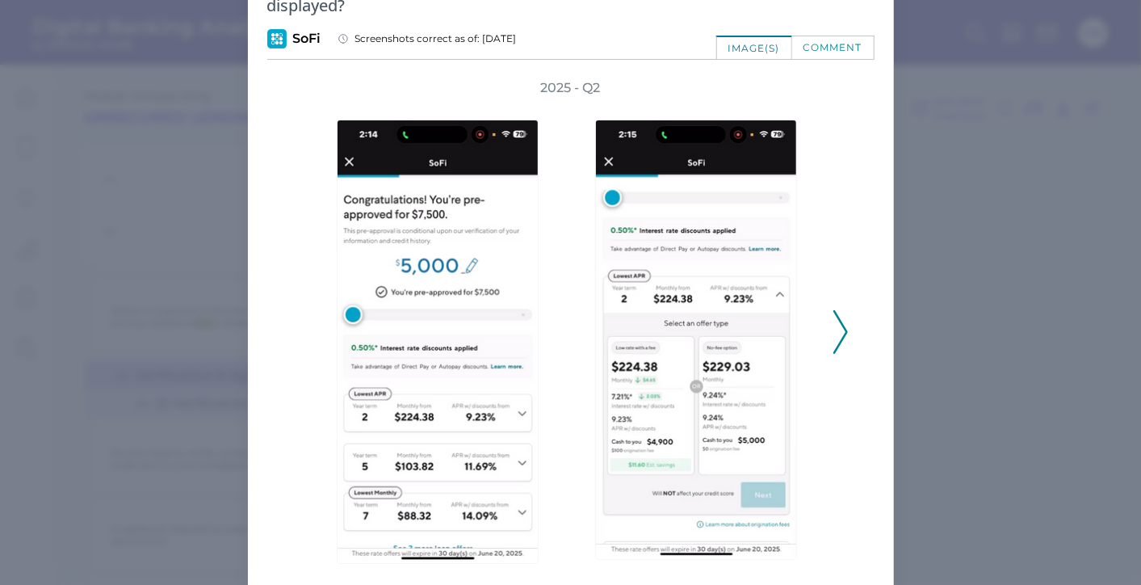
scroll to position [116, 0]
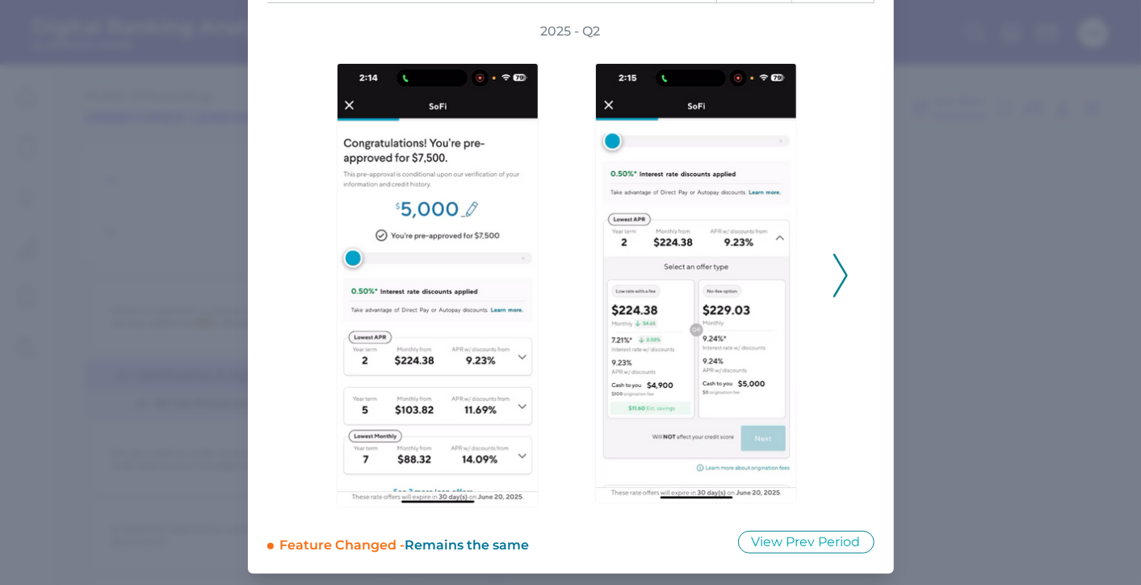
click at [816, 272] on div at bounding box center [700, 275] width 242 height 470
click at [828, 261] on div "2025 - Q2" at bounding box center [571, 267] width 556 height 488
click at [834, 275] on icon at bounding box center [841, 276] width 15 height 44
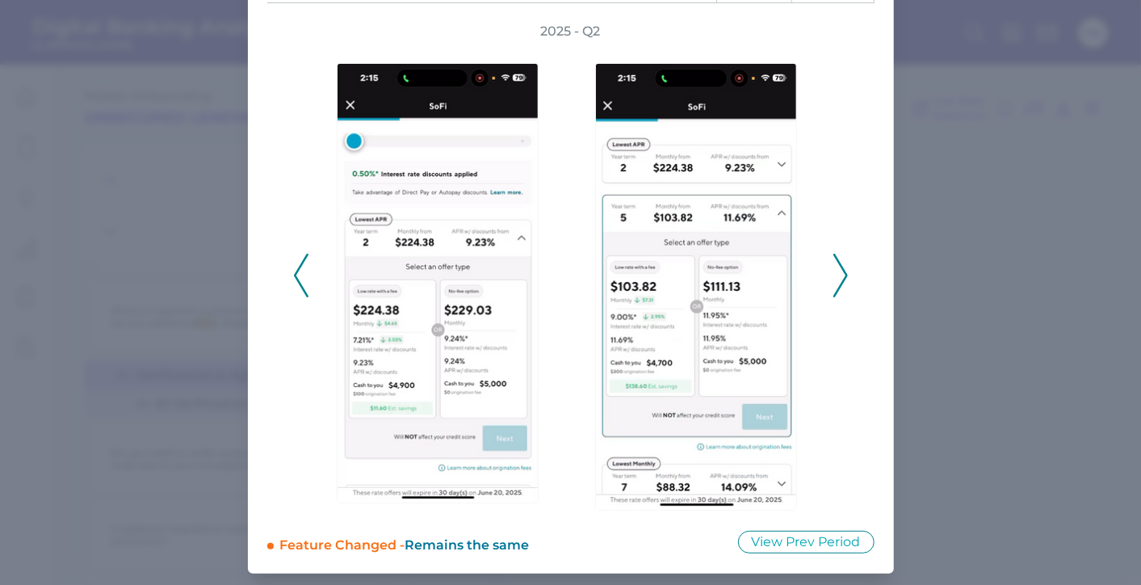
click at [834, 275] on icon at bounding box center [841, 276] width 15 height 44
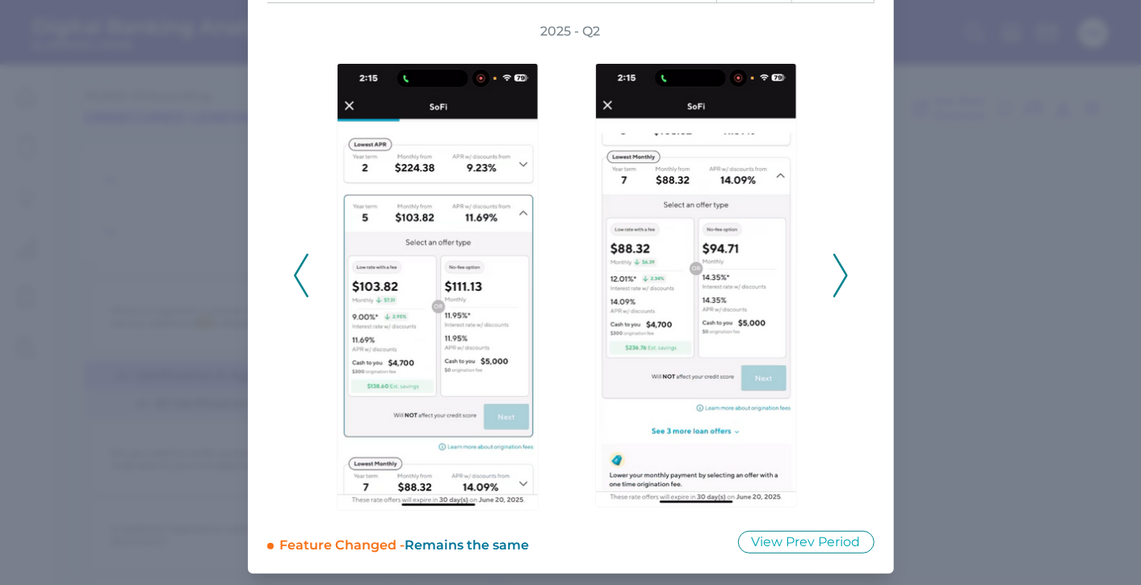
click at [827, 284] on div "2025 - Q2" at bounding box center [571, 267] width 556 height 488
click at [846, 276] on div "2025 - Q2" at bounding box center [570, 267] width 607 height 488
click at [844, 278] on icon at bounding box center [841, 276] width 15 height 44
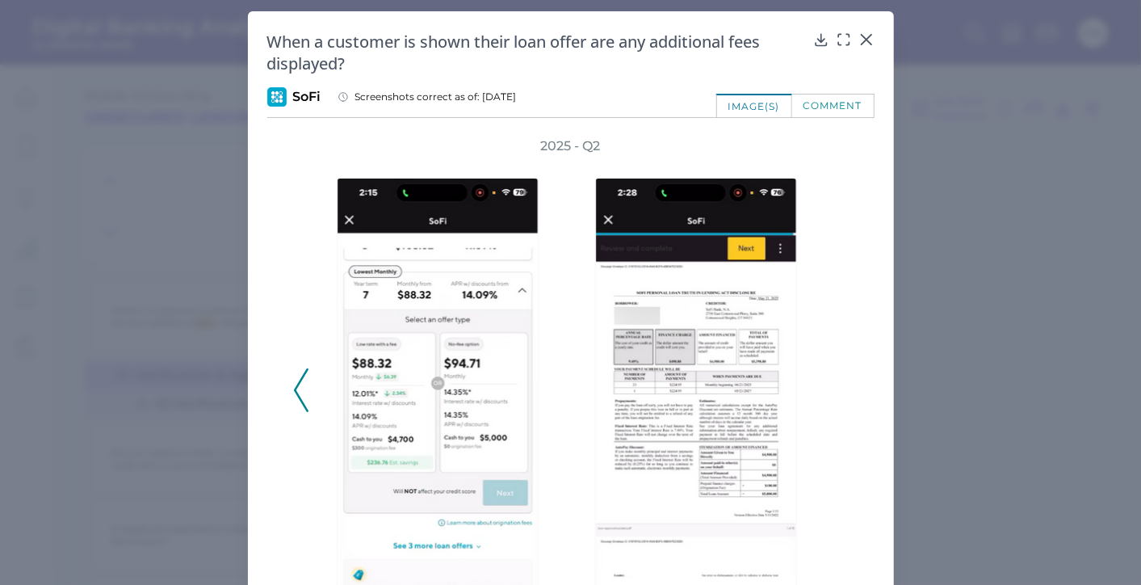
scroll to position [0, 0]
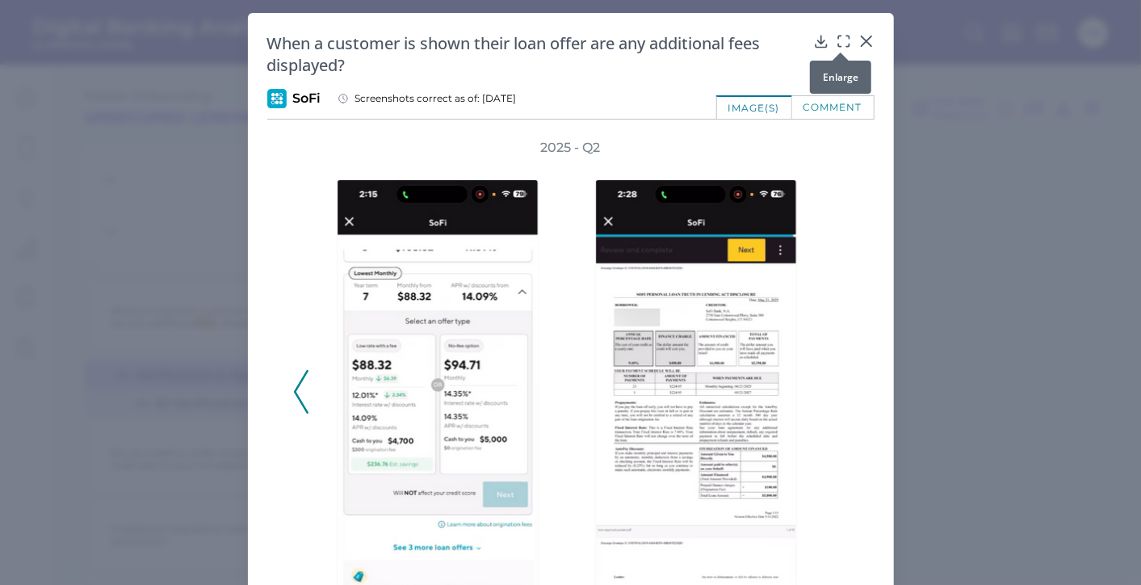
click at [836, 42] on icon at bounding box center [844, 41] width 16 height 16
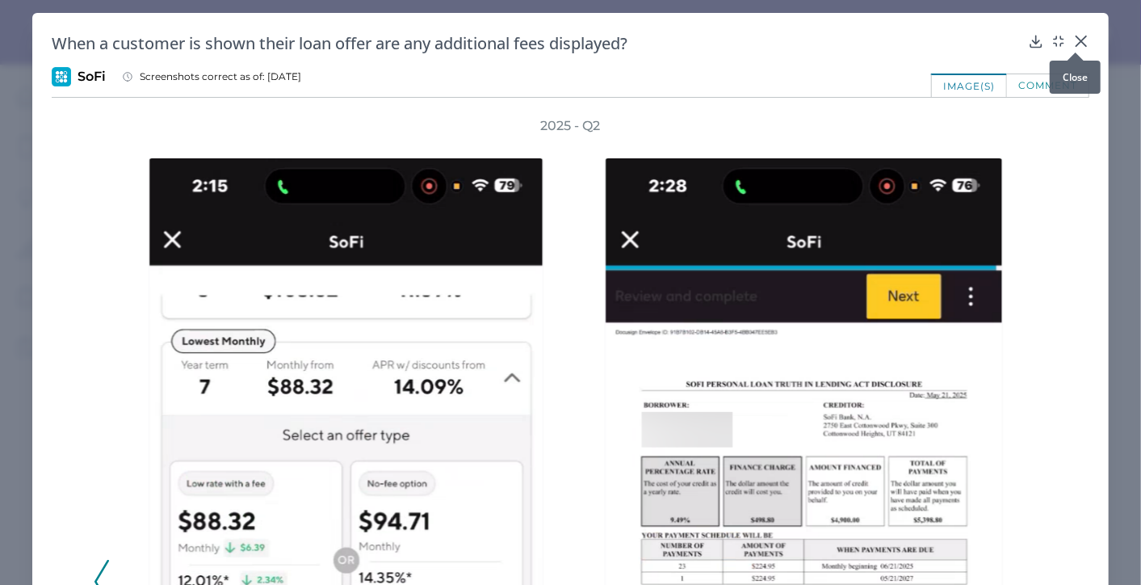
click at [1020, 33] on icon at bounding box center [1081, 41] width 16 height 16
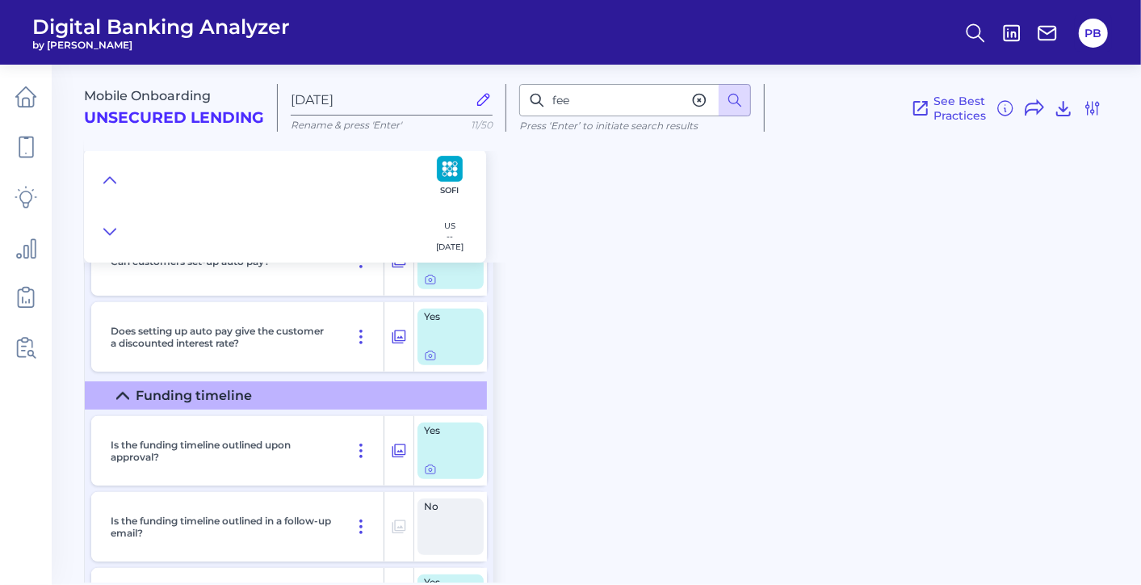
scroll to position [14138, 0]
